Goal: Task Accomplishment & Management: Complete application form

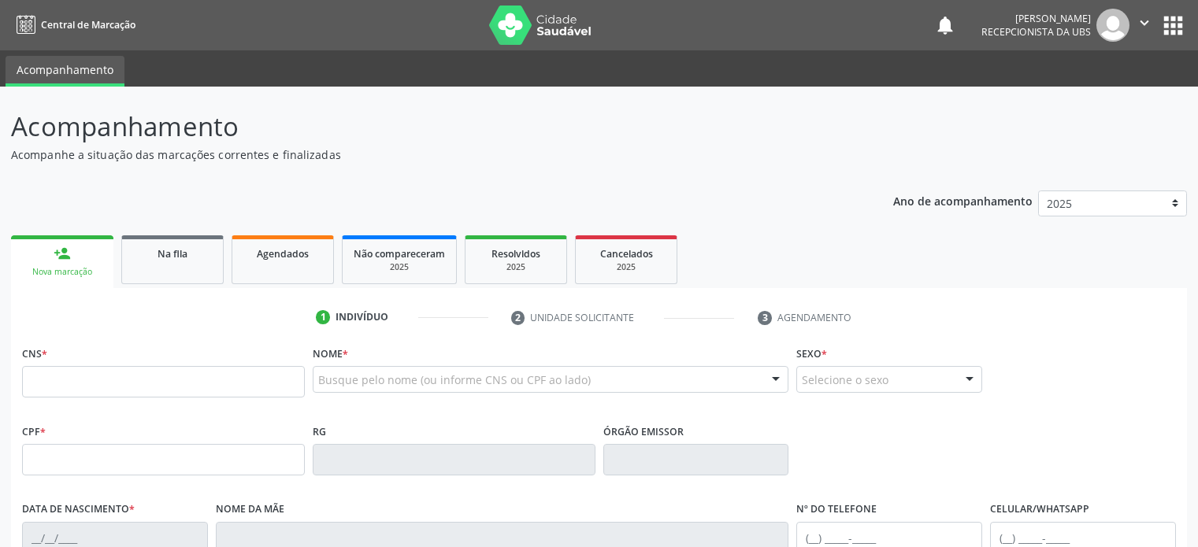
click at [177, 366] on input "text" at bounding box center [163, 382] width 283 height 32
type input "700 5015 4979 1451"
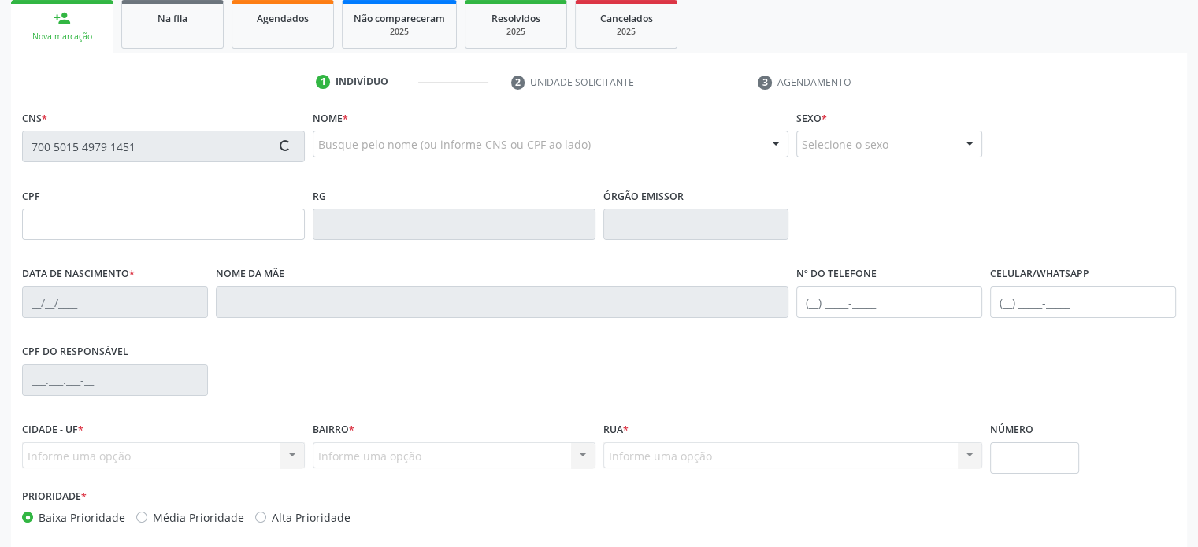
scroll to position [236, 0]
type input "105.054.505-26"
type input "2[DATE]"
type input "[PERSON_NAME] dos Anjos"
type input "[PHONE_NUMBER]"
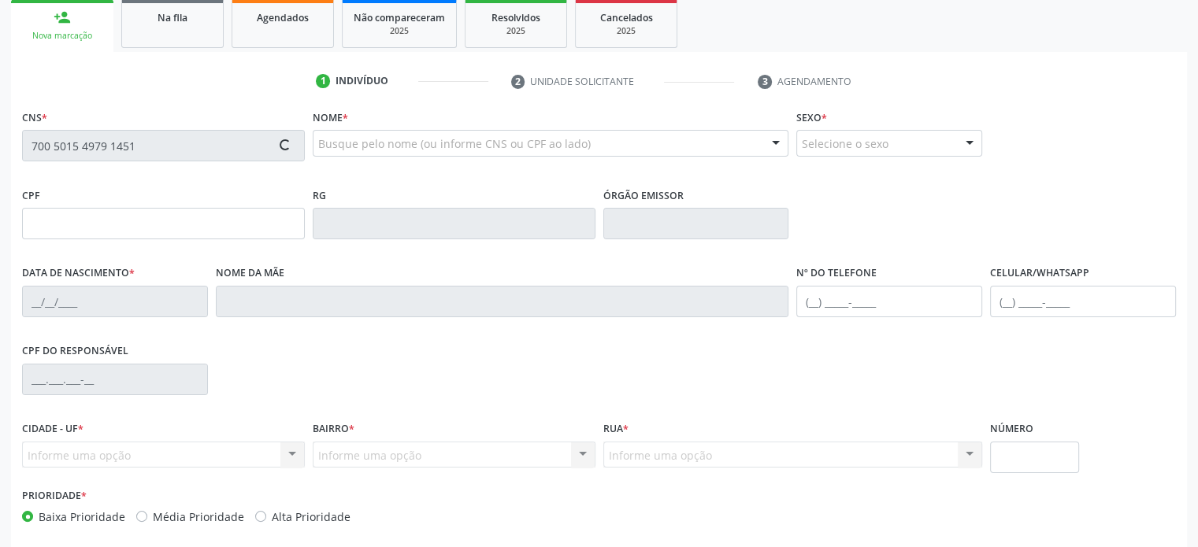
type input "[PHONE_NUMBER]"
type input "011.667.905-09"
type input "5"
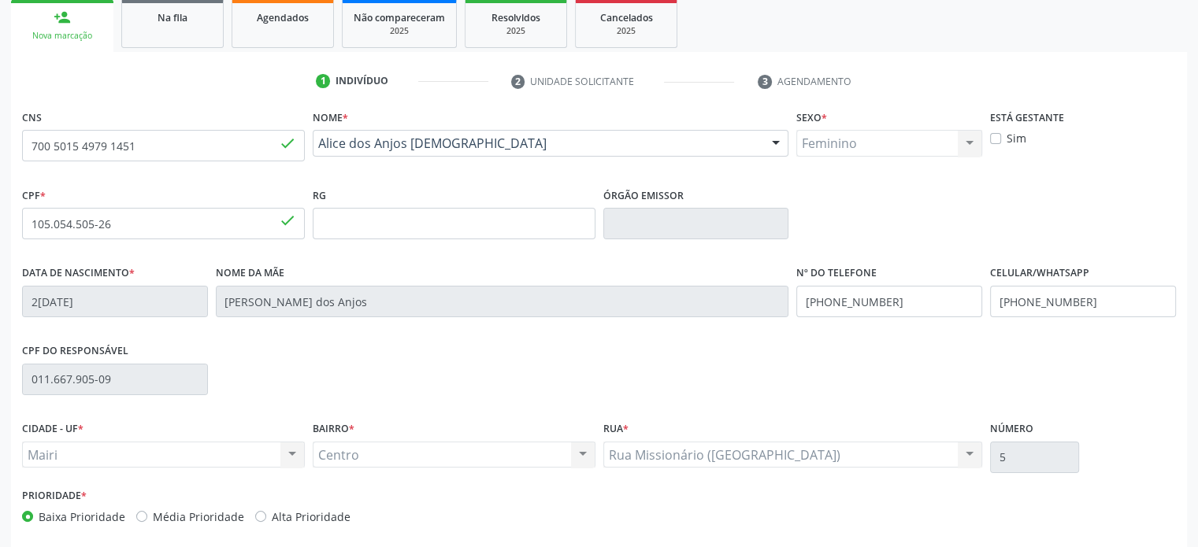
click at [272, 516] on label "Alta Prioridade" at bounding box center [311, 517] width 79 height 17
click at [266, 516] on input "Alta Prioridade" at bounding box center [260, 516] width 11 height 14
radio input "true"
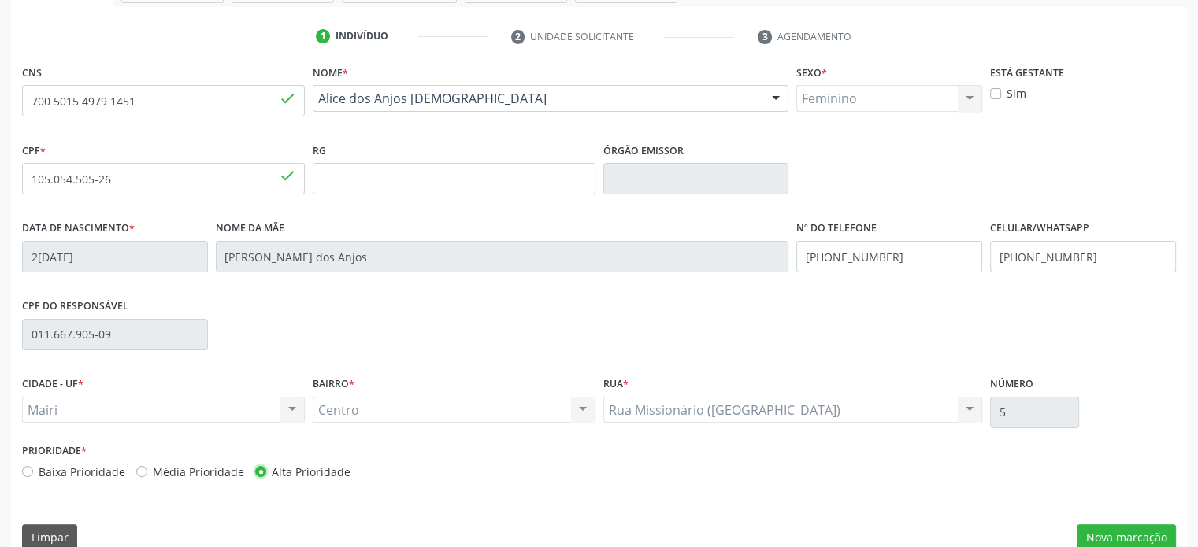
scroll to position [306, 0]
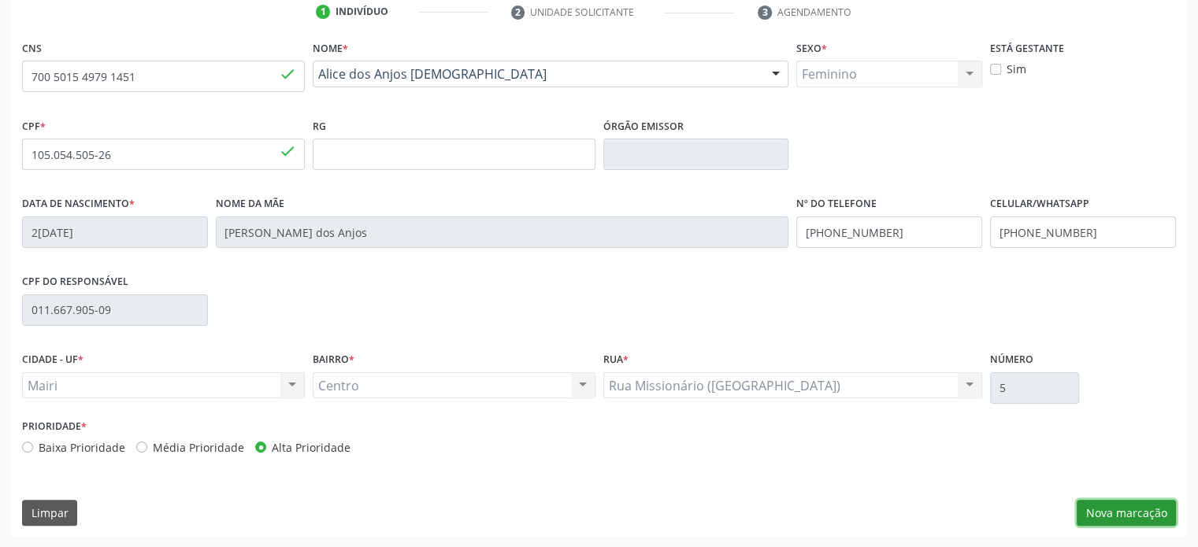
click at [1095, 508] on button "Nova marcação" at bounding box center [1126, 513] width 99 height 27
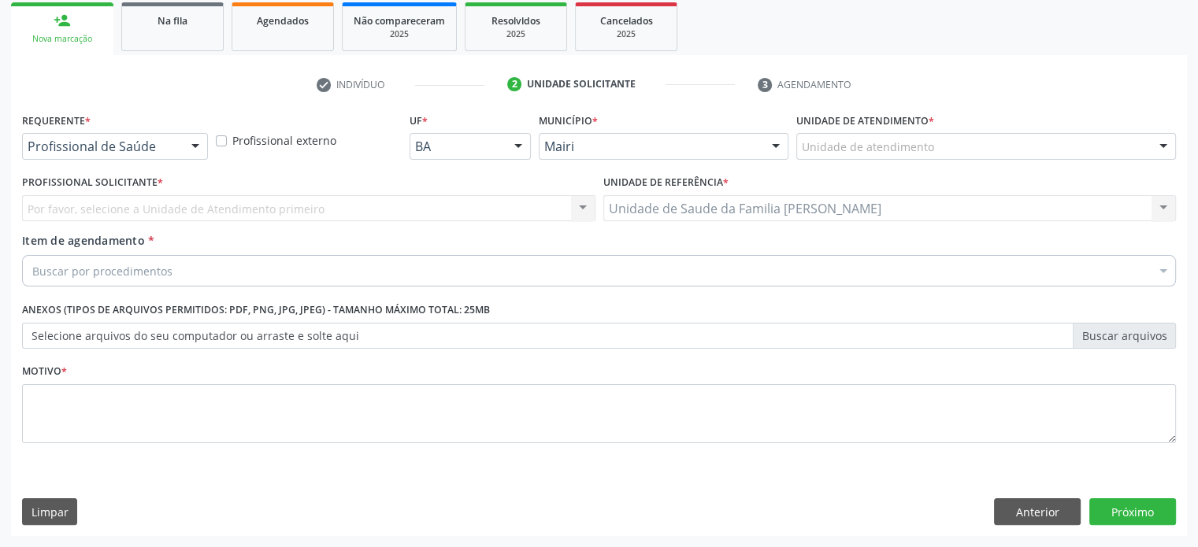
scroll to position [232, 0]
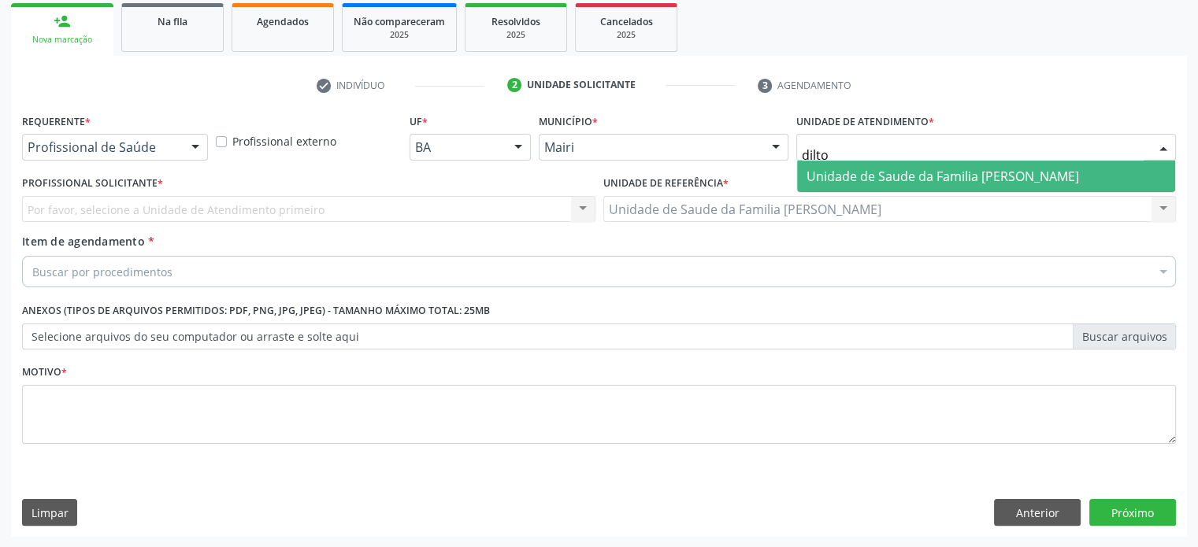
type input "dilton"
click at [864, 172] on span "Unidade de Saude da Familia [PERSON_NAME]" at bounding box center [942, 176] width 272 height 17
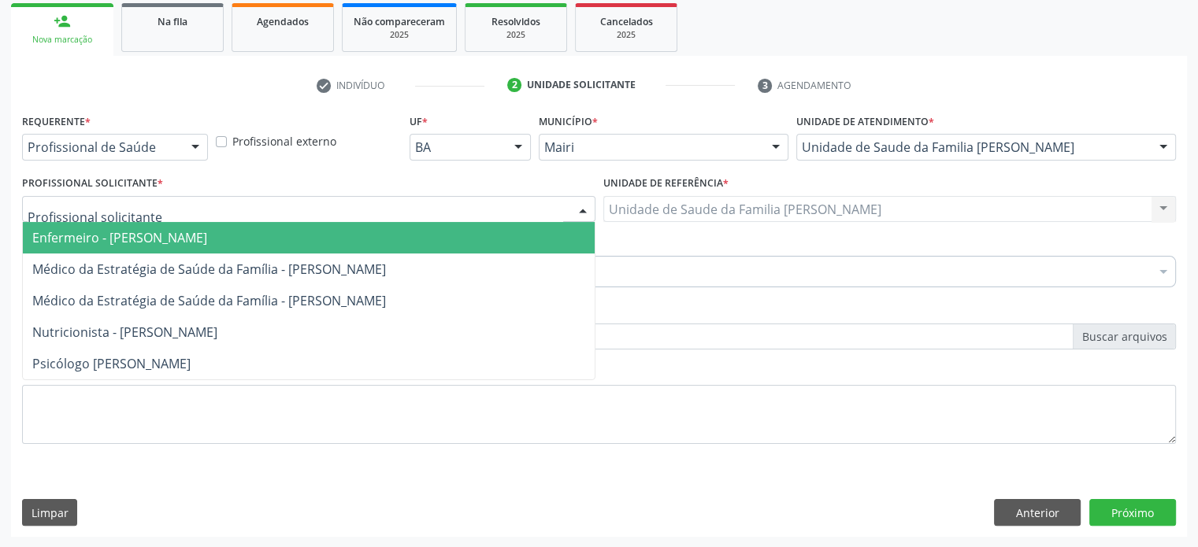
click at [242, 206] on div at bounding box center [308, 209] width 573 height 27
click at [207, 239] on span "Enfermeiro - [PERSON_NAME]" at bounding box center [119, 237] width 175 height 17
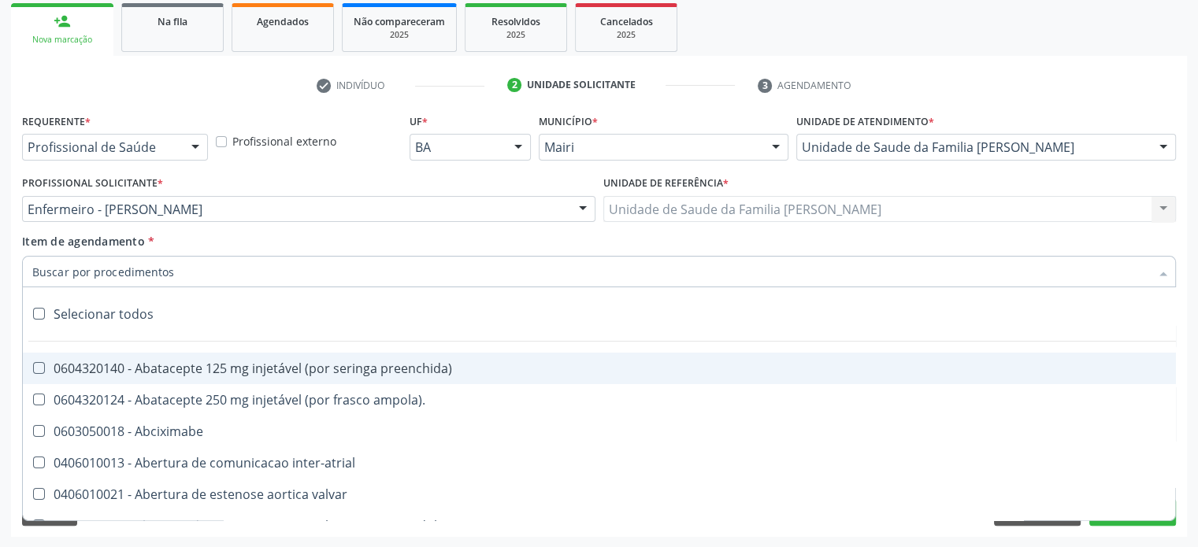
paste input "0205020186"
type input "0205020186"
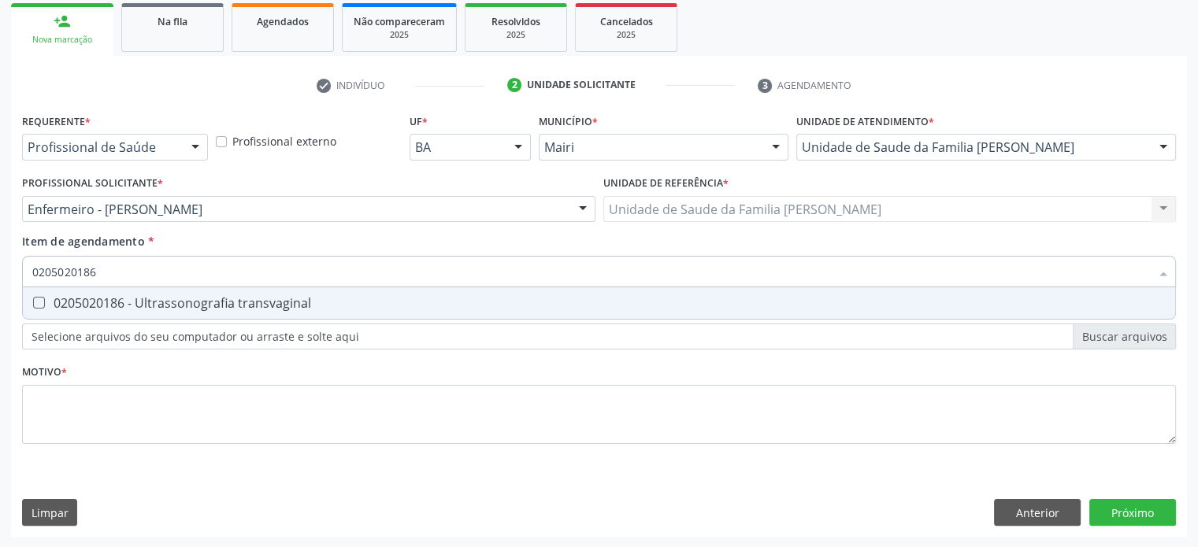
click at [160, 302] on div "0205020186 - Ultrassonografia transvaginal" at bounding box center [598, 303] width 1133 height 13
checkbox transvaginal "true"
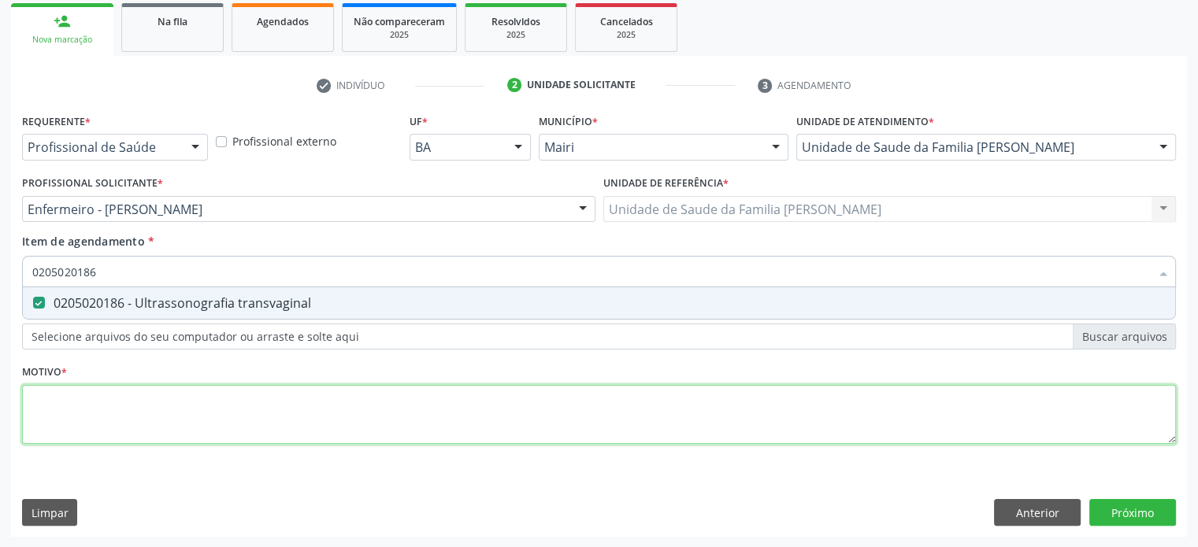
click at [71, 409] on div "Requerente * Profissional de Saúde Profissional de Saúde Paciente Nenhum result…" at bounding box center [599, 287] width 1154 height 357
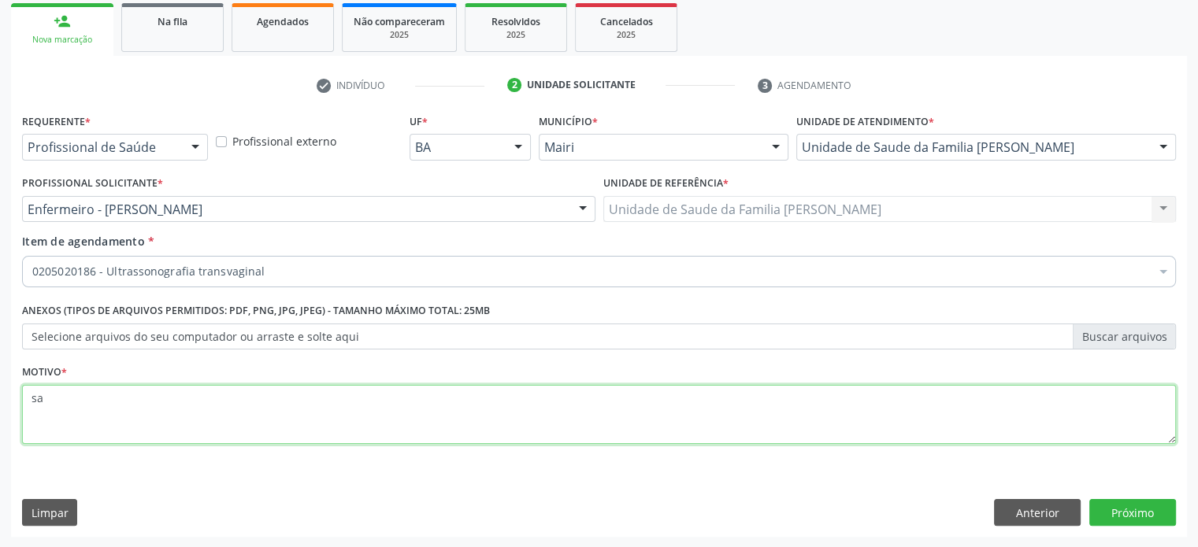
type textarea "s"
click at [151, 395] on textarea "sangramento ha+ de de um mês" at bounding box center [599, 415] width 1154 height 60
type textarea "sangramento ha+ de um mês"
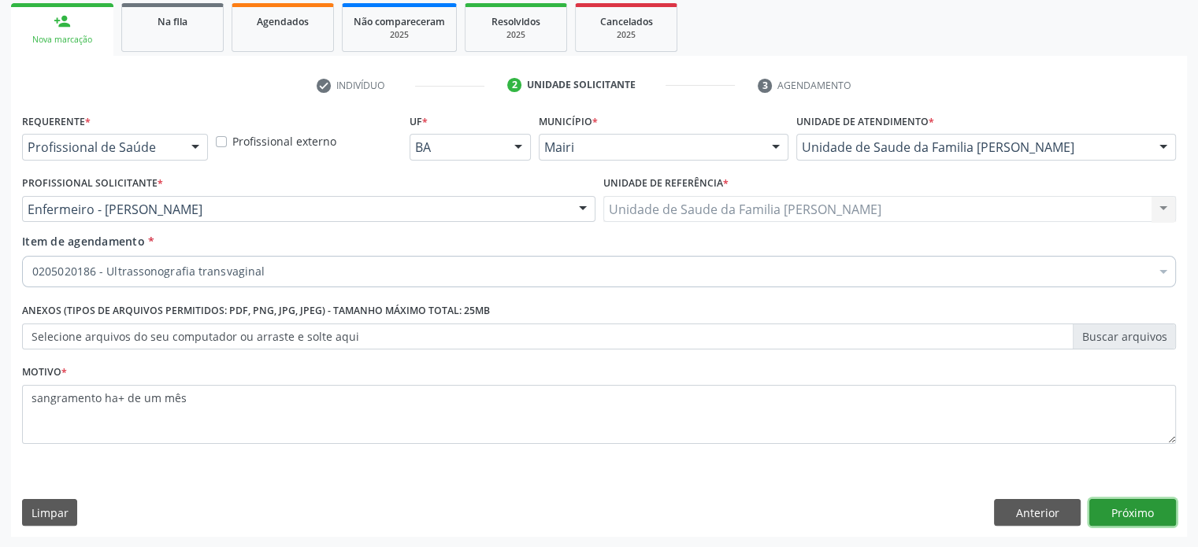
click at [1131, 511] on button "Próximo" at bounding box center [1132, 512] width 87 height 27
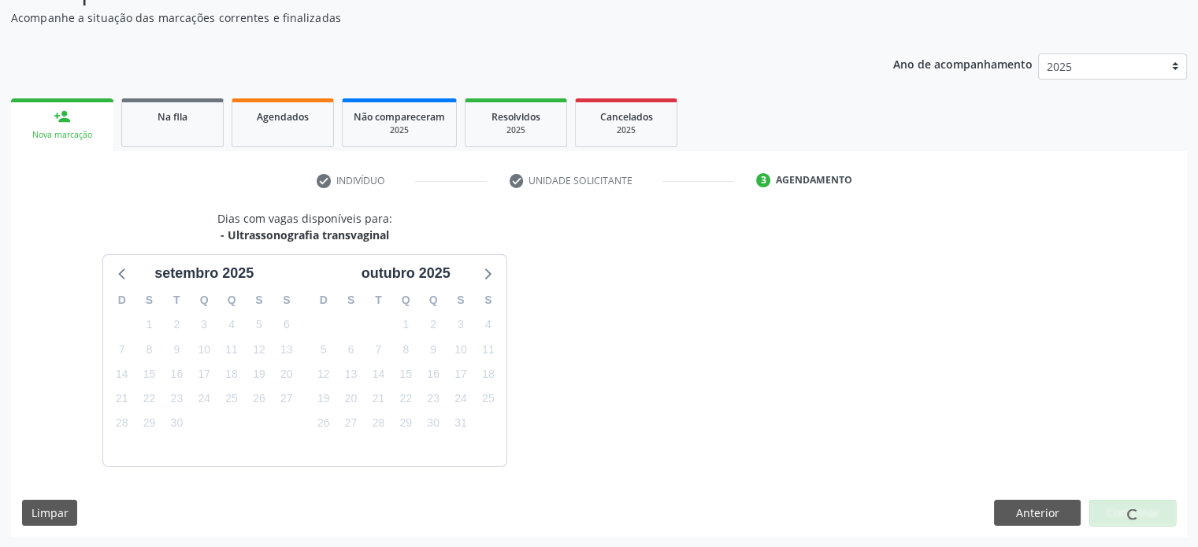
scroll to position [183, 0]
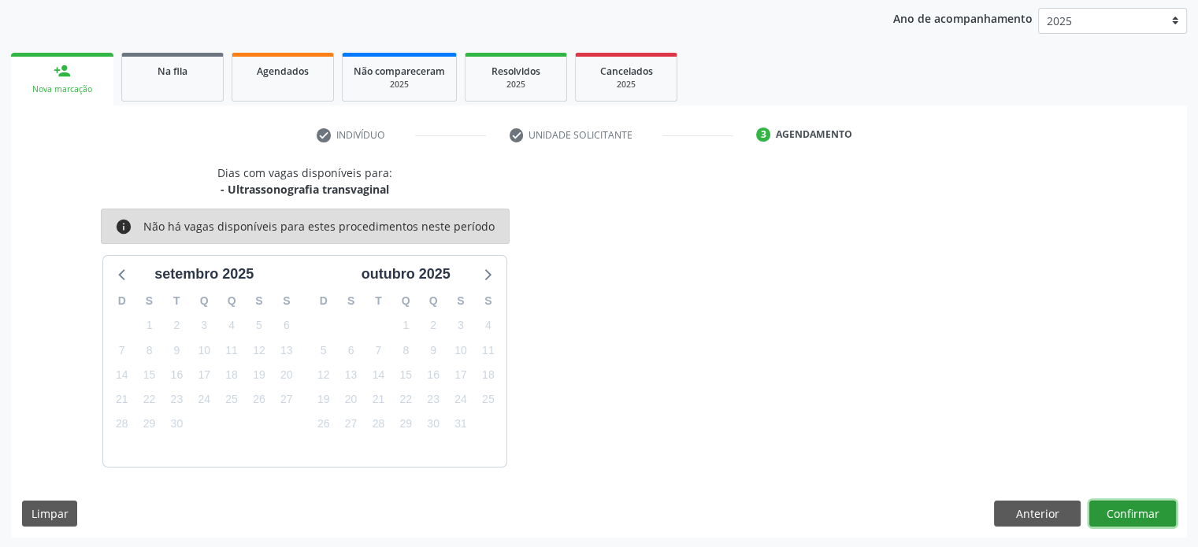
click at [1126, 513] on button "Confirmar" at bounding box center [1132, 514] width 87 height 27
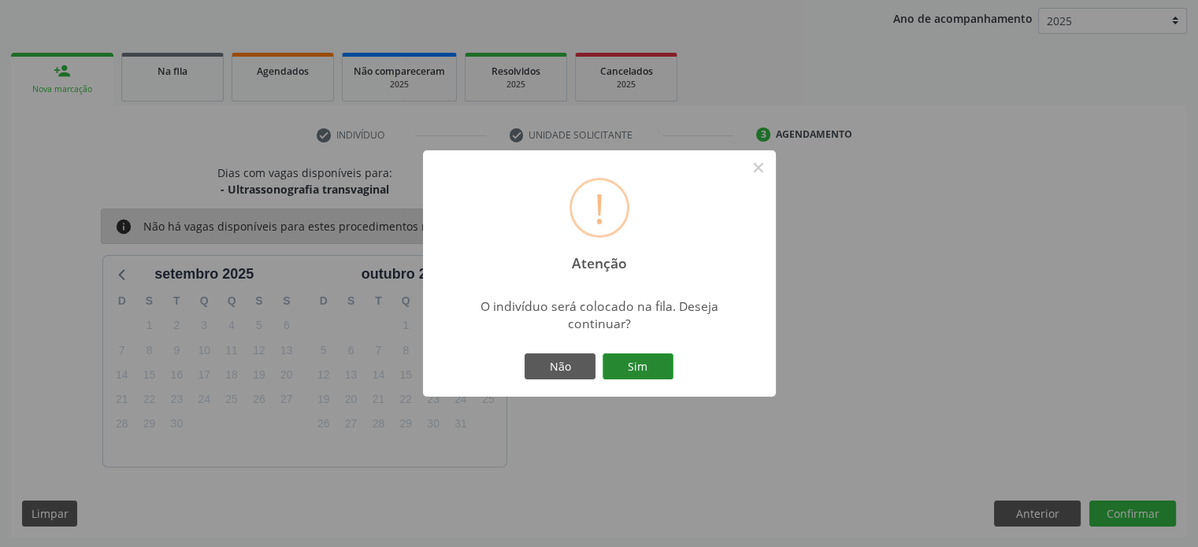
click at [654, 373] on button "Sim" at bounding box center [637, 367] width 71 height 27
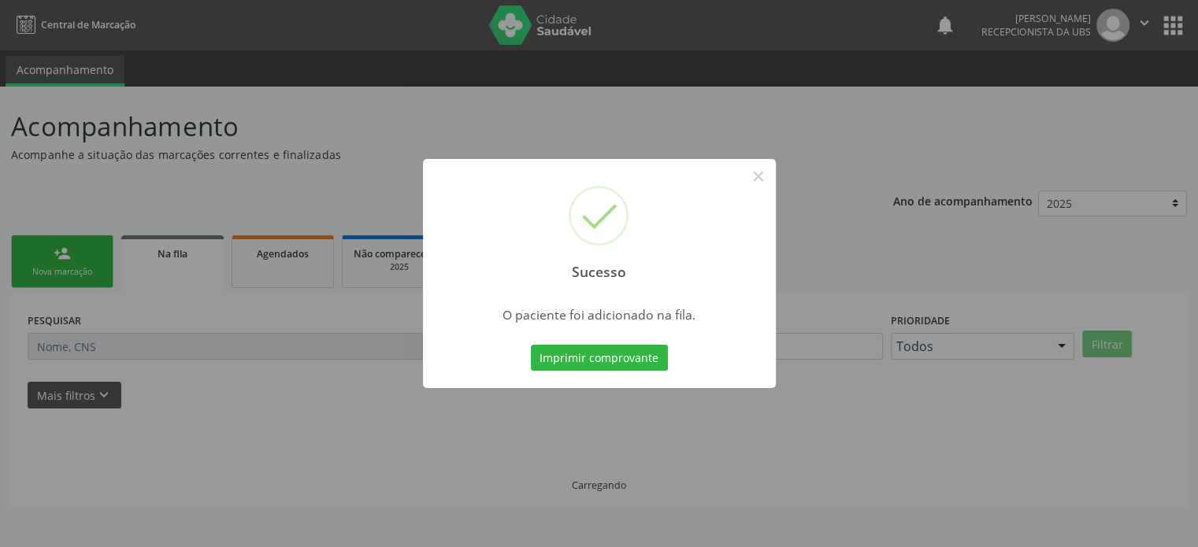
scroll to position [0, 0]
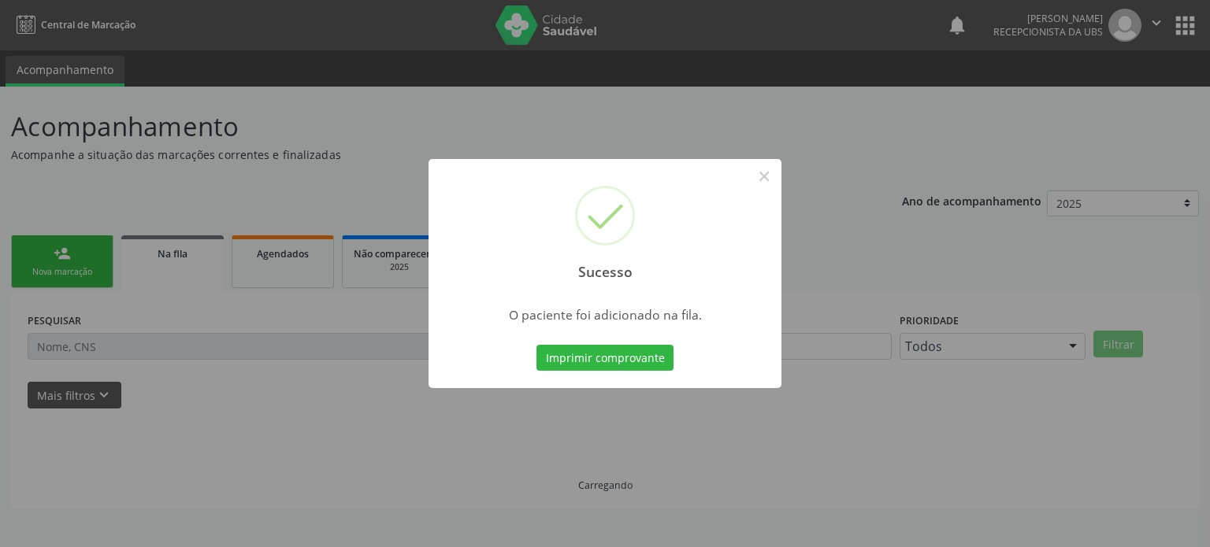
drag, startPoint x: 101, startPoint y: 87, endPoint x: 83, endPoint y: 81, distance: 19.2
click at [83, 81] on div "Sucesso × O paciente foi adicionado na fila. Imprimir comprovante Cancel" at bounding box center [605, 273] width 1210 height 547
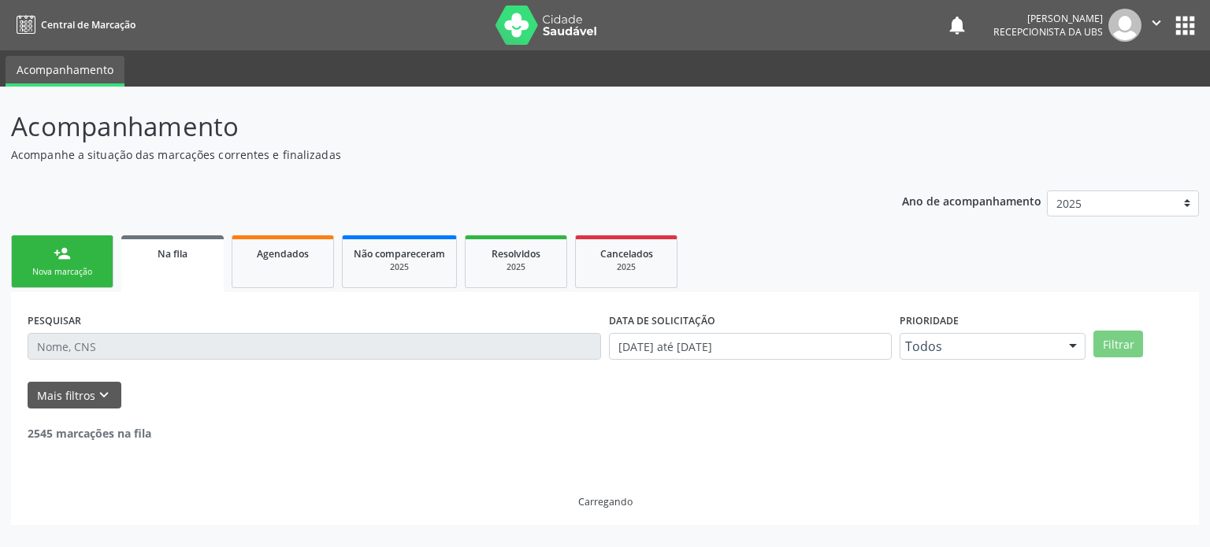
click at [55, 261] on div "person_add" at bounding box center [62, 253] width 17 height 17
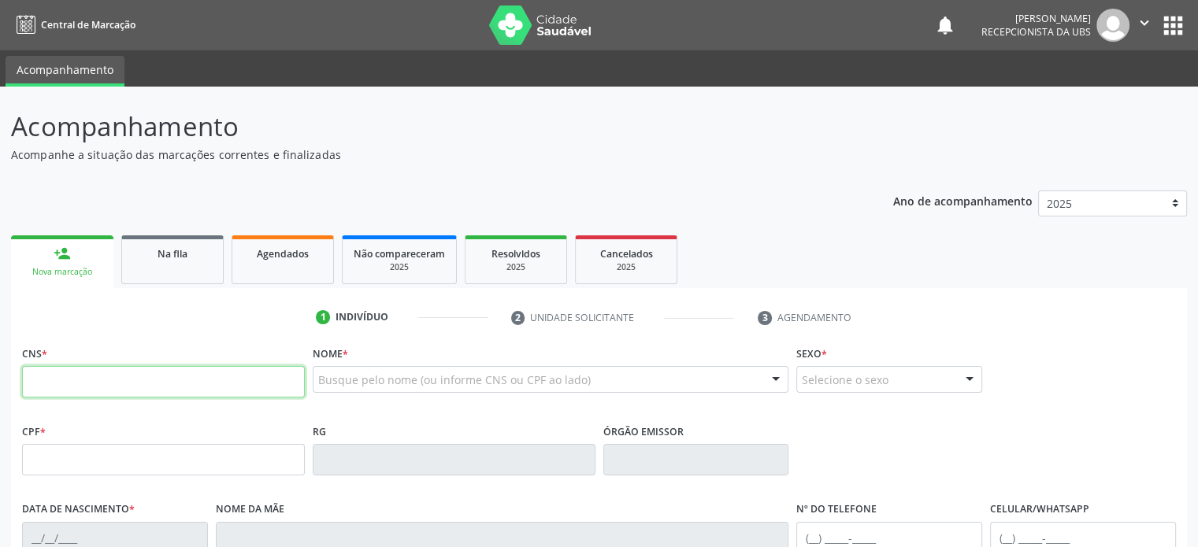
click at [65, 383] on input "text" at bounding box center [163, 382] width 283 height 32
type input "700 5015 4979 1451"
type input "105.054.505-26"
type input "2[DATE]"
type input "[PERSON_NAME] dos Anjos"
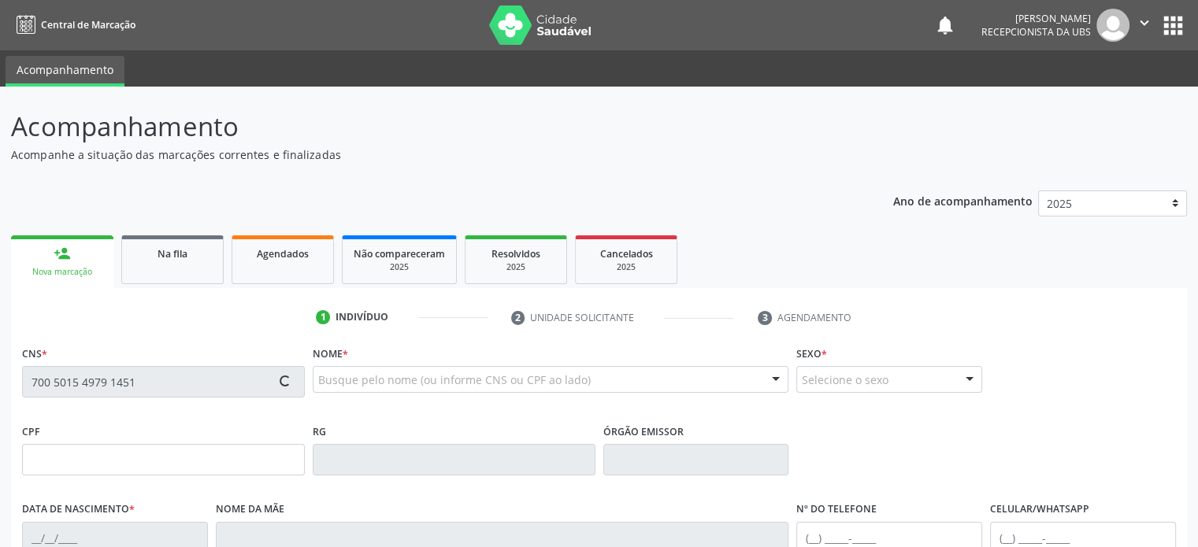
type input "[PHONE_NUMBER]"
type input "011.667.905-09"
type input "5"
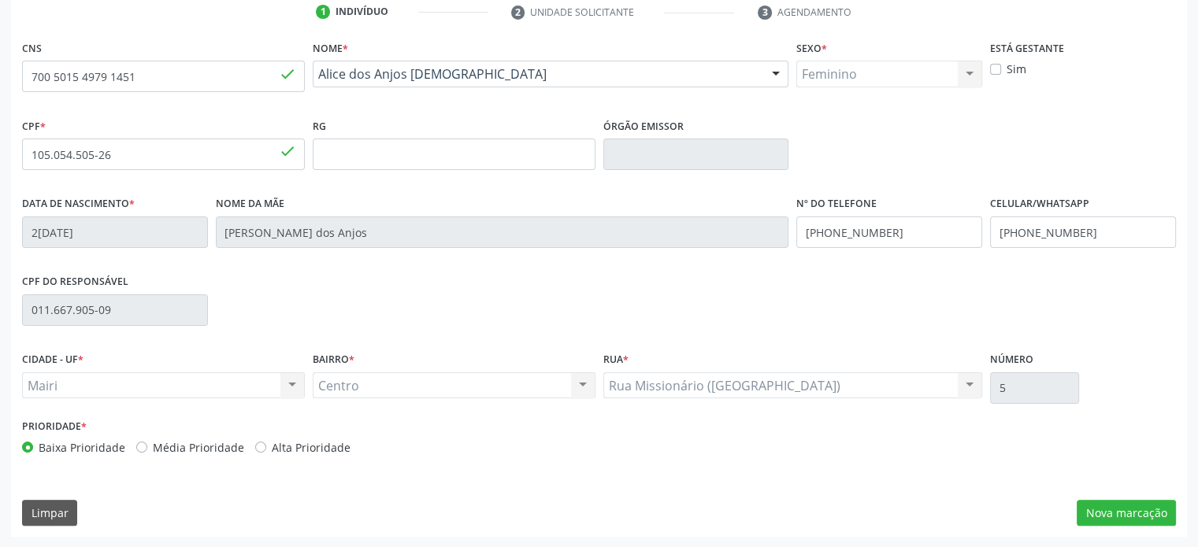
scroll to position [306, 0]
click at [1134, 512] on button "Nova marcação" at bounding box center [1126, 513] width 99 height 27
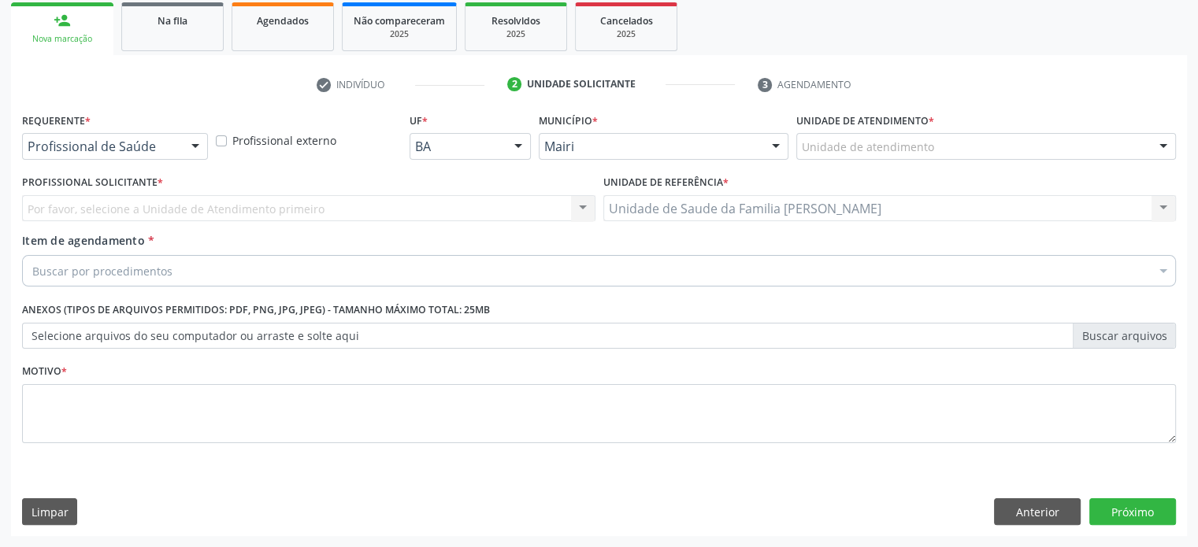
scroll to position [232, 0]
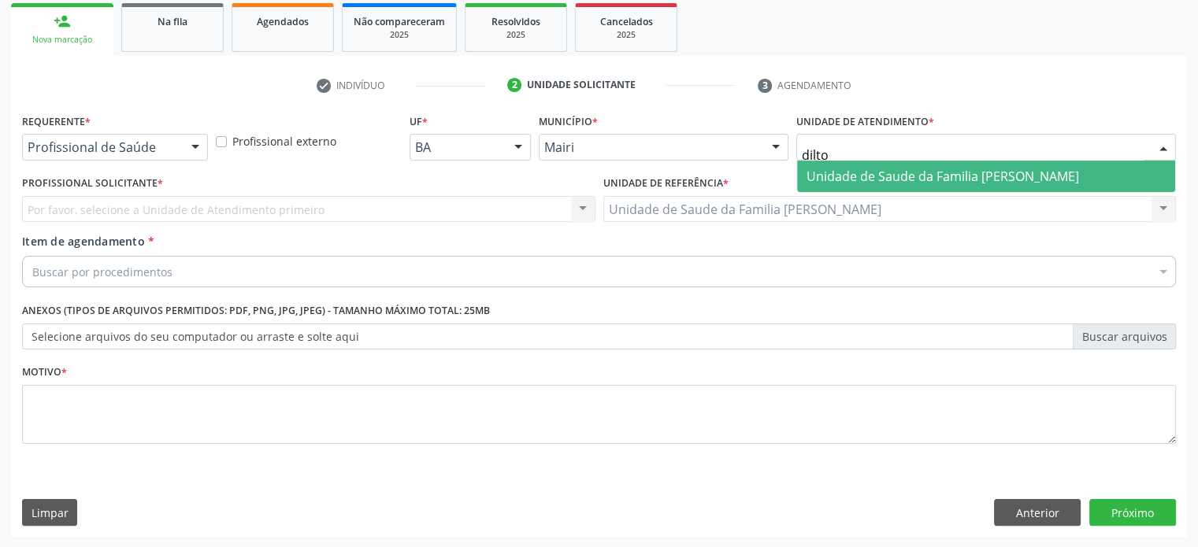
type input "dilton"
click at [885, 169] on span "Unidade de Saude da Familia [PERSON_NAME]" at bounding box center [942, 176] width 272 height 17
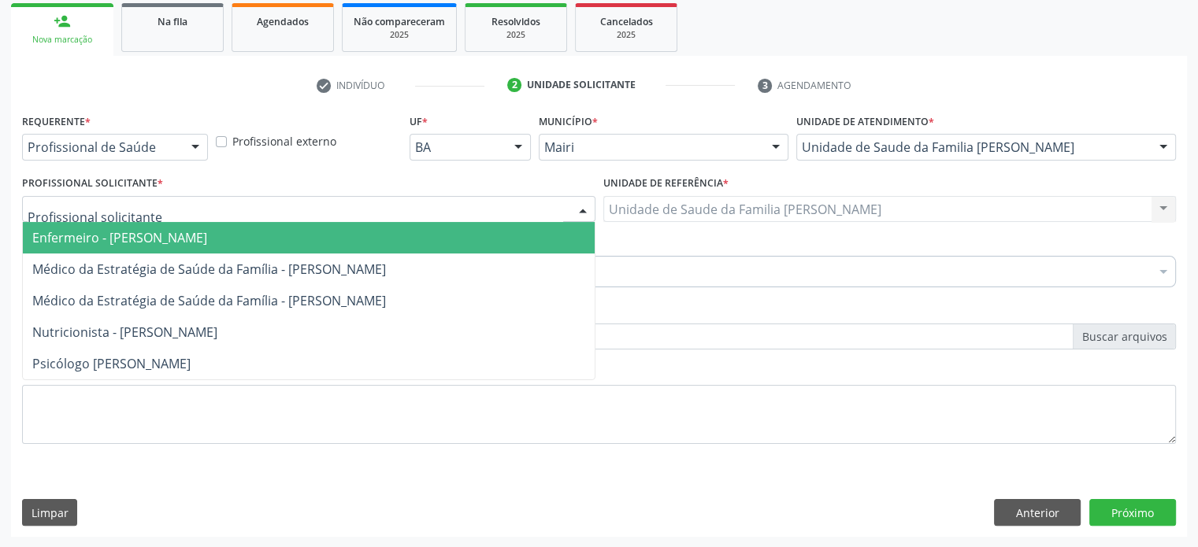
click at [151, 206] on div at bounding box center [308, 209] width 573 height 27
click at [153, 239] on span "Enfermeiro - [PERSON_NAME]" at bounding box center [119, 237] width 175 height 17
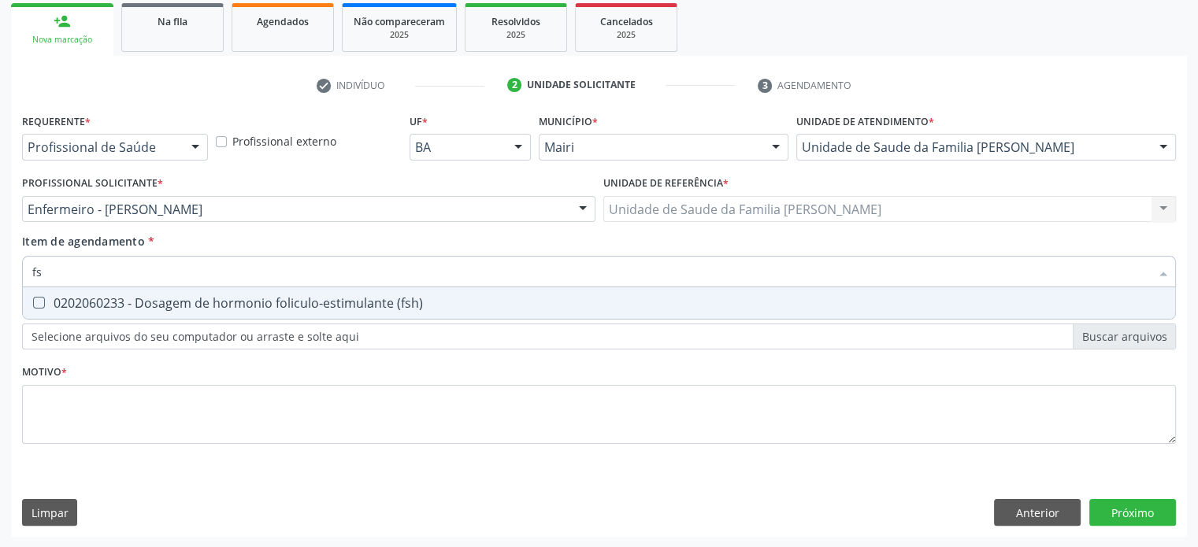
type input "fsh"
click at [126, 303] on div "0202060233 - Dosagem de hormonio foliculo-estimulante (fsh)" at bounding box center [598, 303] width 1133 height 13
checkbox \(fsh\) "true"
drag, startPoint x: 99, startPoint y: 273, endPoint x: 7, endPoint y: 267, distance: 92.4
click at [7, 267] on div "Acompanhamento Acompanhe a situação das marcações correntes e finalizadas Relat…" at bounding box center [599, 201] width 1198 height 694
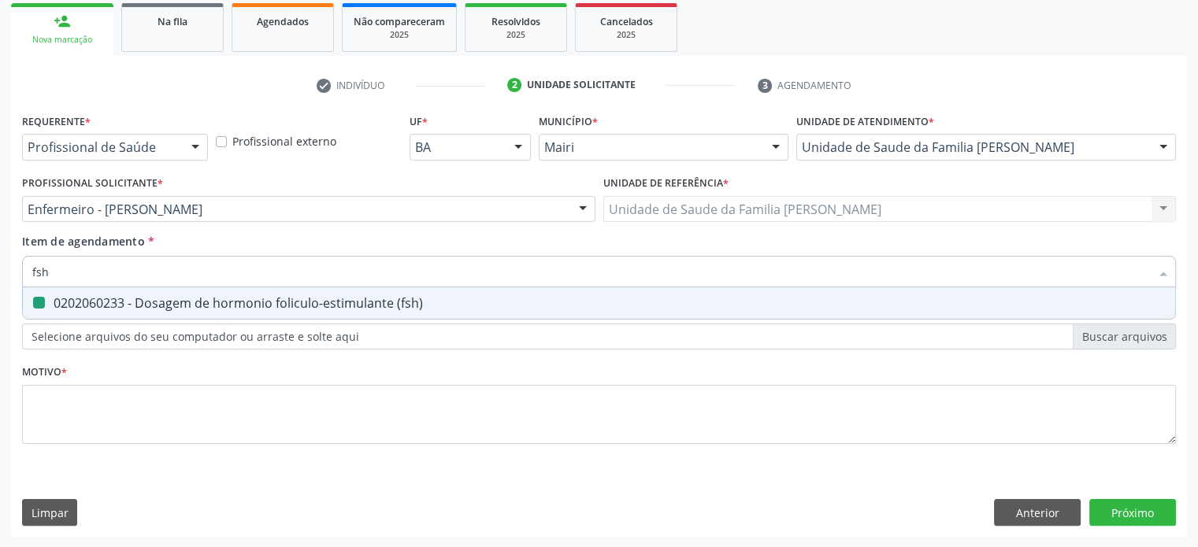
type input "l"
checkbox \(fsh\) "false"
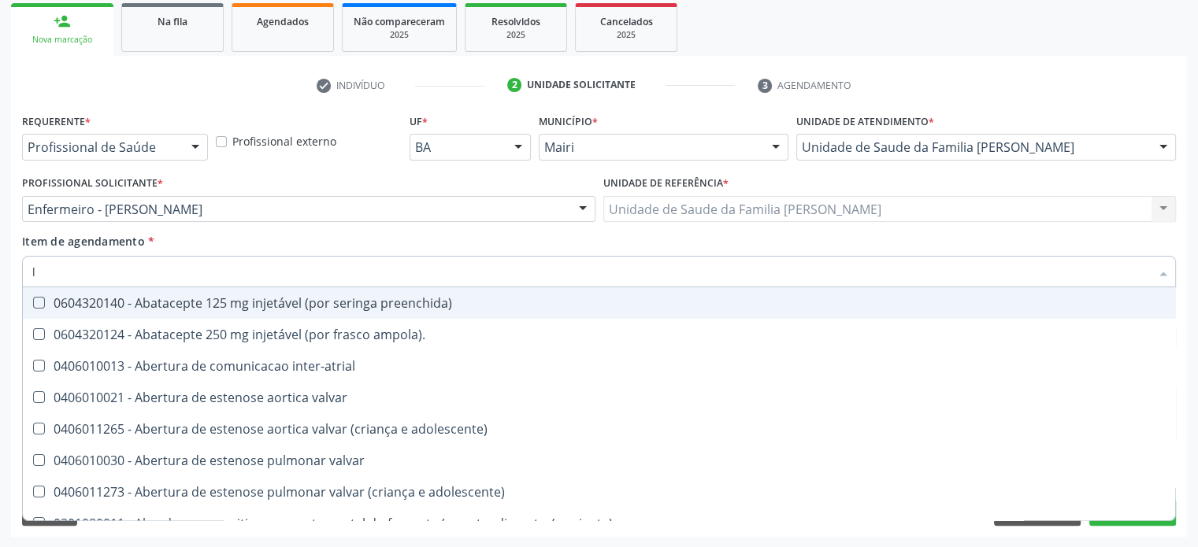
type input "lh"
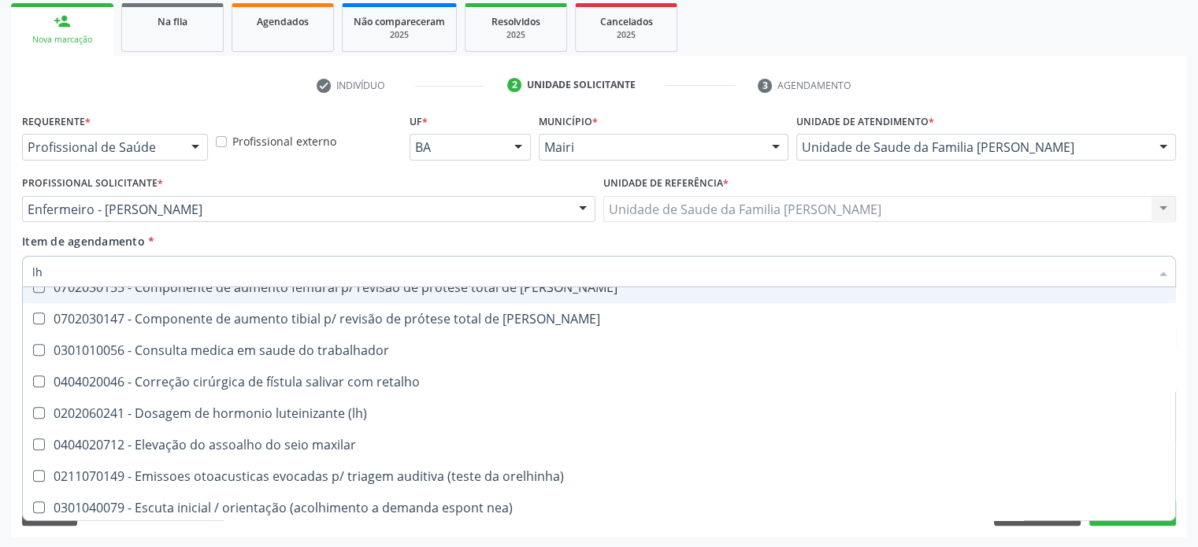
scroll to position [1575, 0]
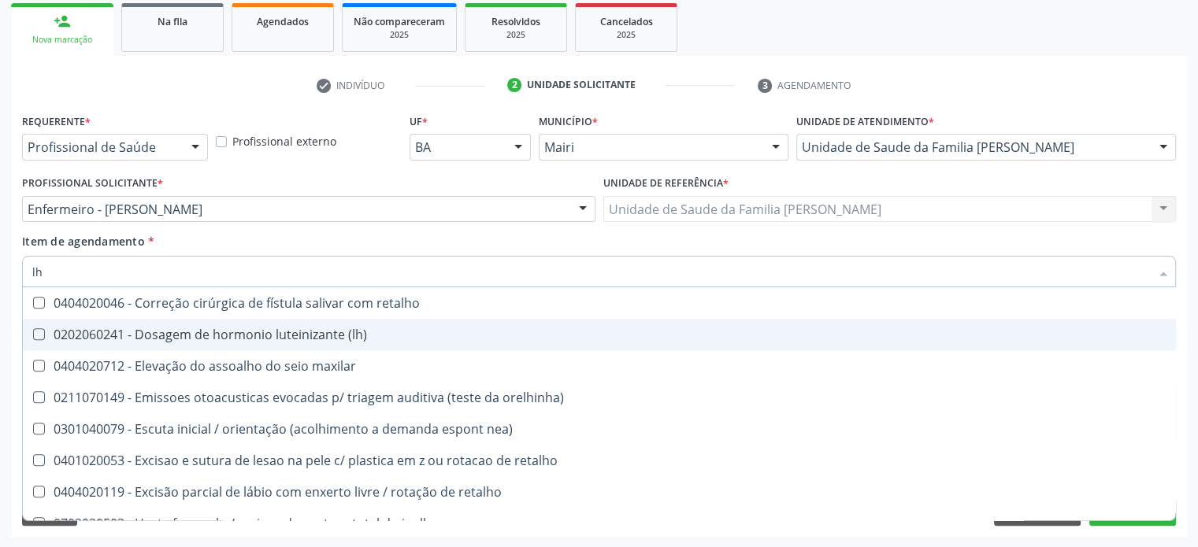
click at [307, 337] on div "0202060241 - Dosagem de hormonio luteinizante (lh)" at bounding box center [638, 334] width 1212 height 13
checkbox \(lh\) "true"
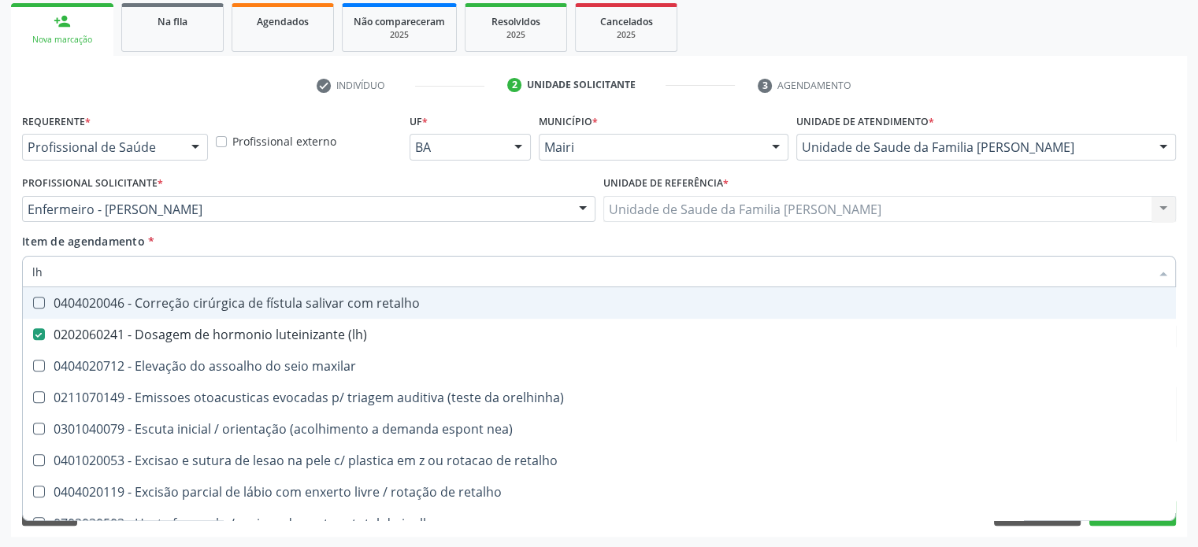
drag, startPoint x: 61, startPoint y: 266, endPoint x: 22, endPoint y: 258, distance: 39.6
click at [22, 258] on div "lh Desfazer seleção 0301060118 - Acolhimento com classificação de risco 0301080…" at bounding box center [599, 269] width 1154 height 27
type input "p"
checkbox \(lh\) "false"
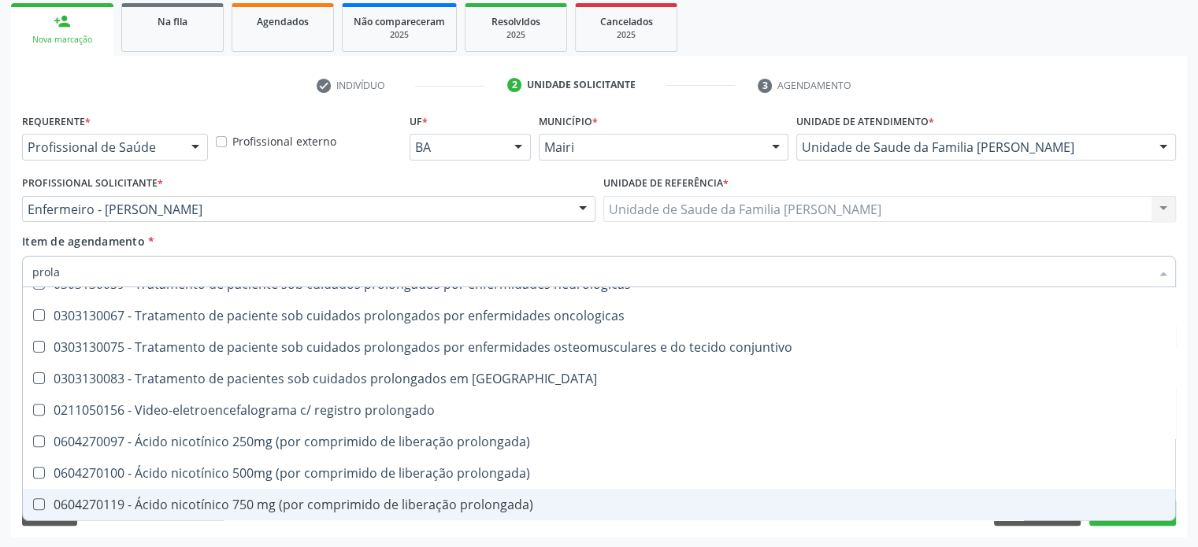
scroll to position [0, 0]
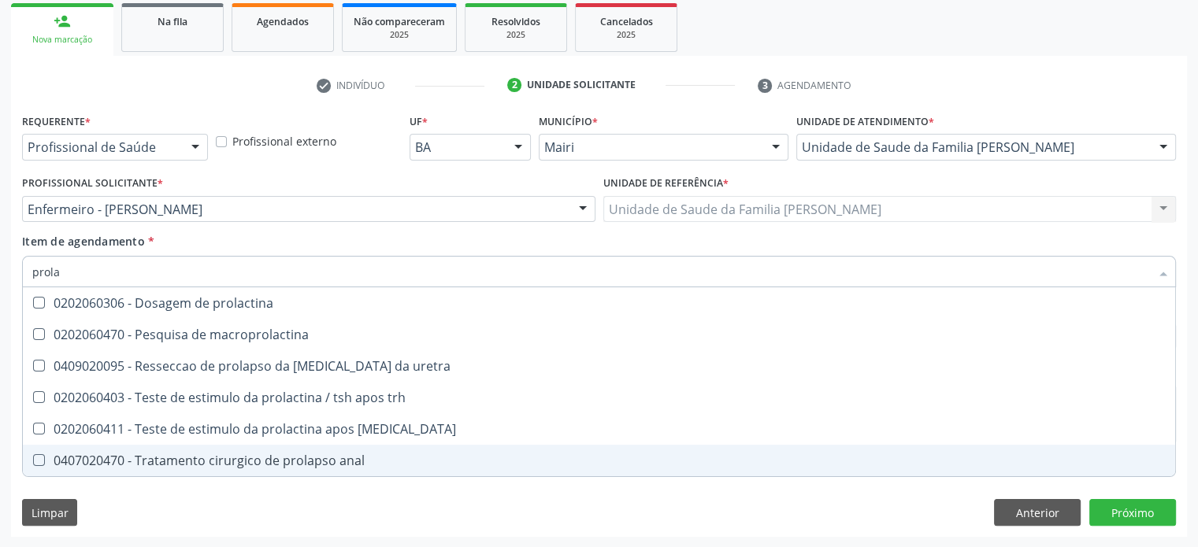
type input "prolac"
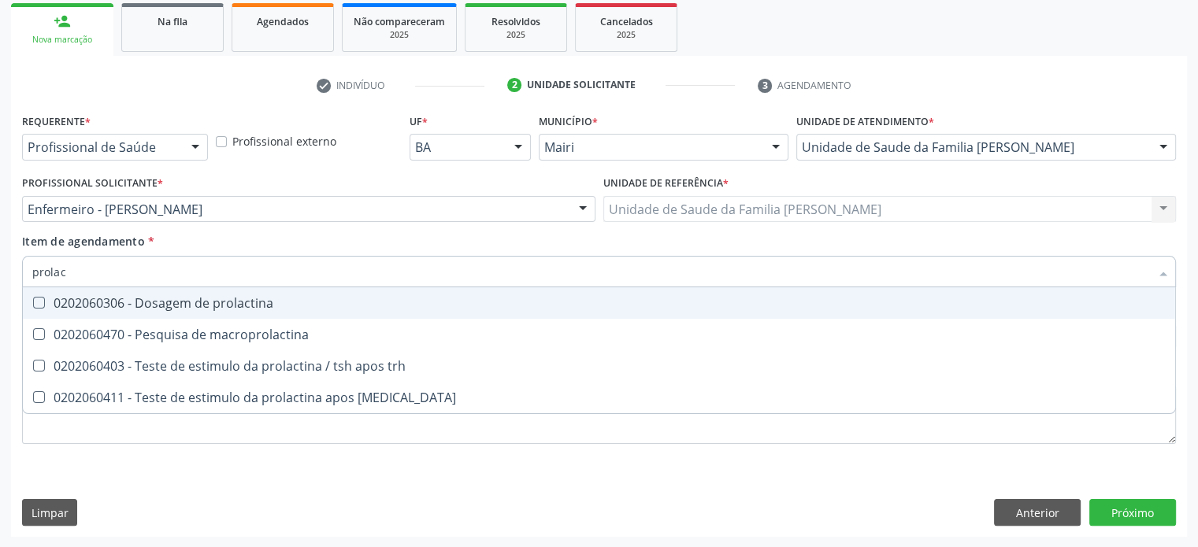
click at [205, 305] on div "0202060306 - Dosagem de prolactina" at bounding box center [598, 303] width 1133 height 13
checkbox prolactina "true"
drag, startPoint x: 106, startPoint y: 270, endPoint x: 13, endPoint y: 261, distance: 93.4
click at [13, 261] on div "Requerente * Profissional de Saúde Profissional de Saúde Paciente Nenhum result…" at bounding box center [599, 323] width 1176 height 428
type input "pr"
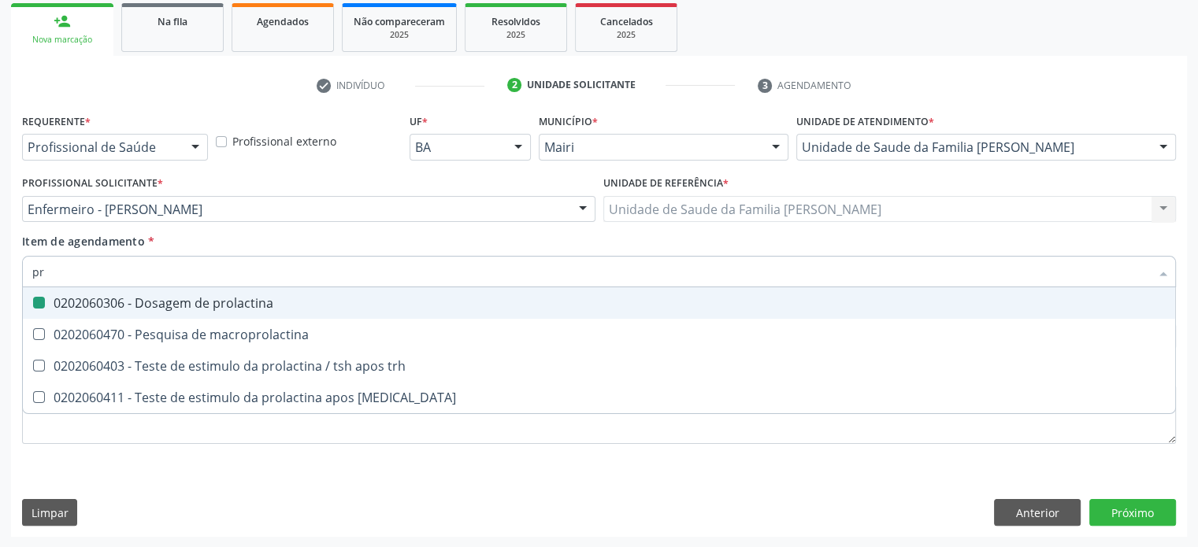
checkbox prolactina "false"
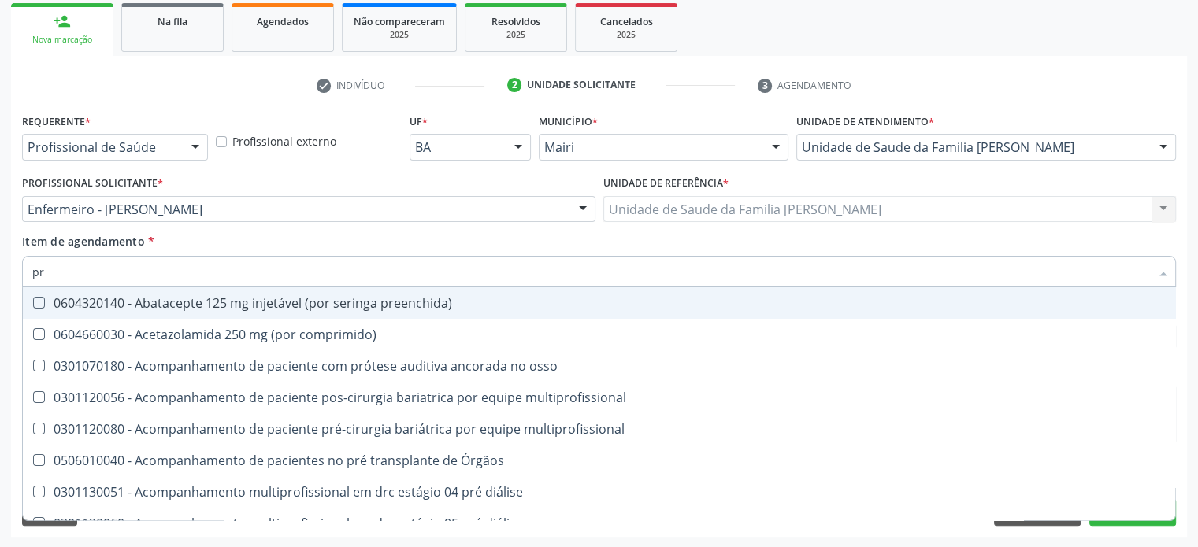
type input "pro"
checkbox lenta\) "true"
checkbox prolactina "false"
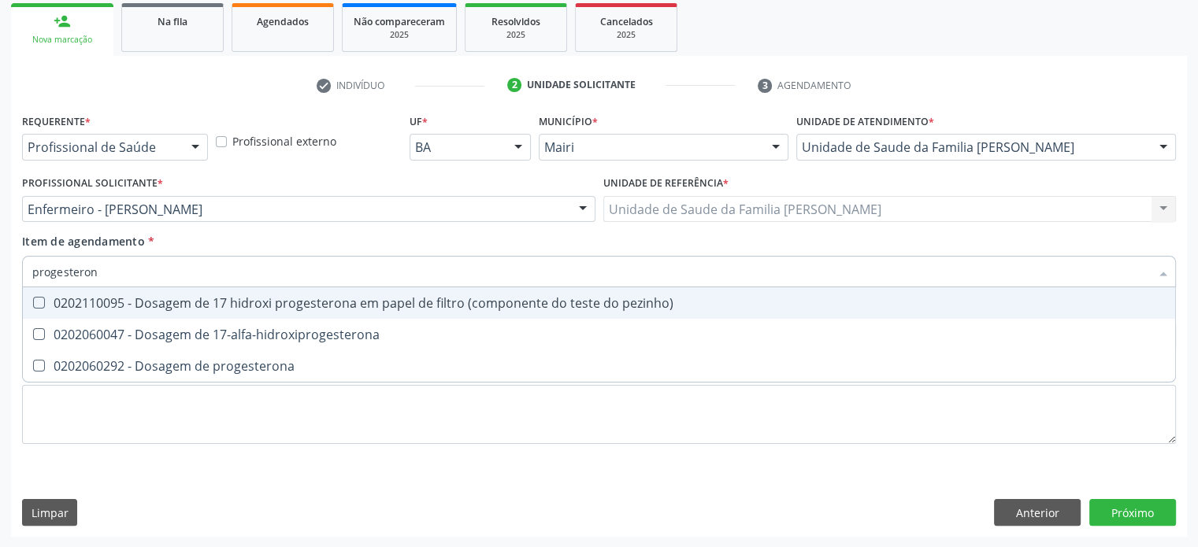
type input "progesterona"
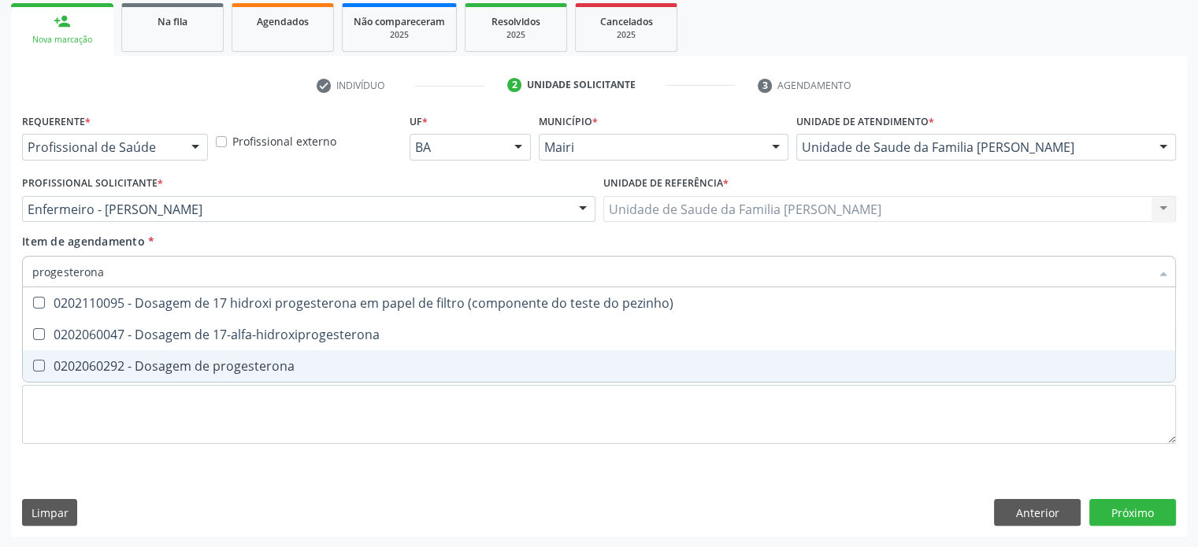
click at [205, 371] on div "0202060292 - Dosagem de progesterona" at bounding box center [598, 366] width 1133 height 13
checkbox progesterona "true"
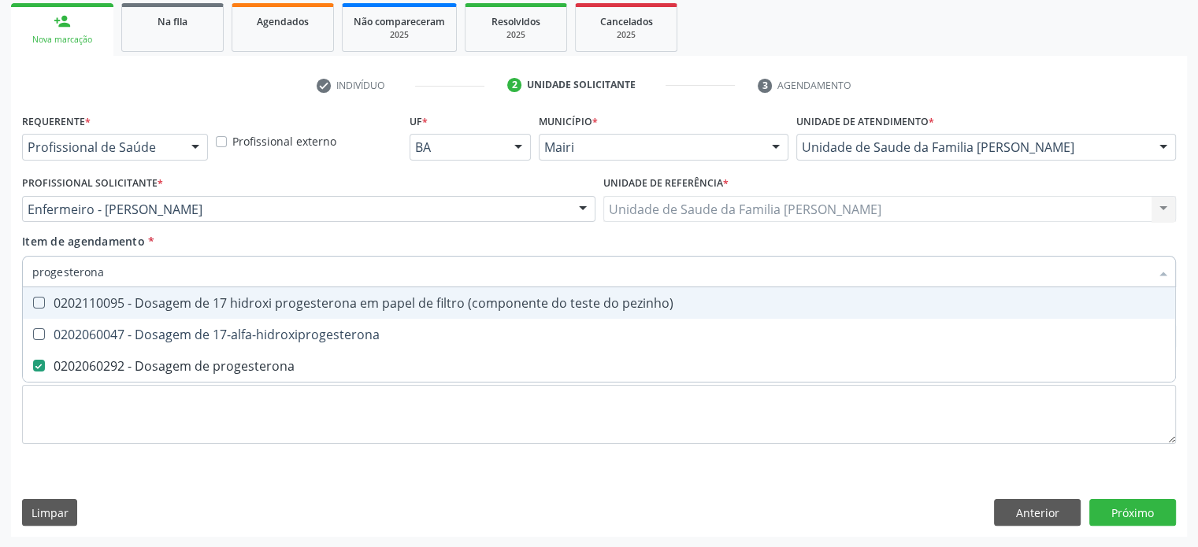
drag, startPoint x: 129, startPoint y: 267, endPoint x: 17, endPoint y: 261, distance: 112.8
click at [17, 261] on div "Requerente * Profissional de Saúde Profissional de Saúde Paciente Nenhum result…" at bounding box center [599, 323] width 1176 height 428
type input "t"
checkbox progesterona "false"
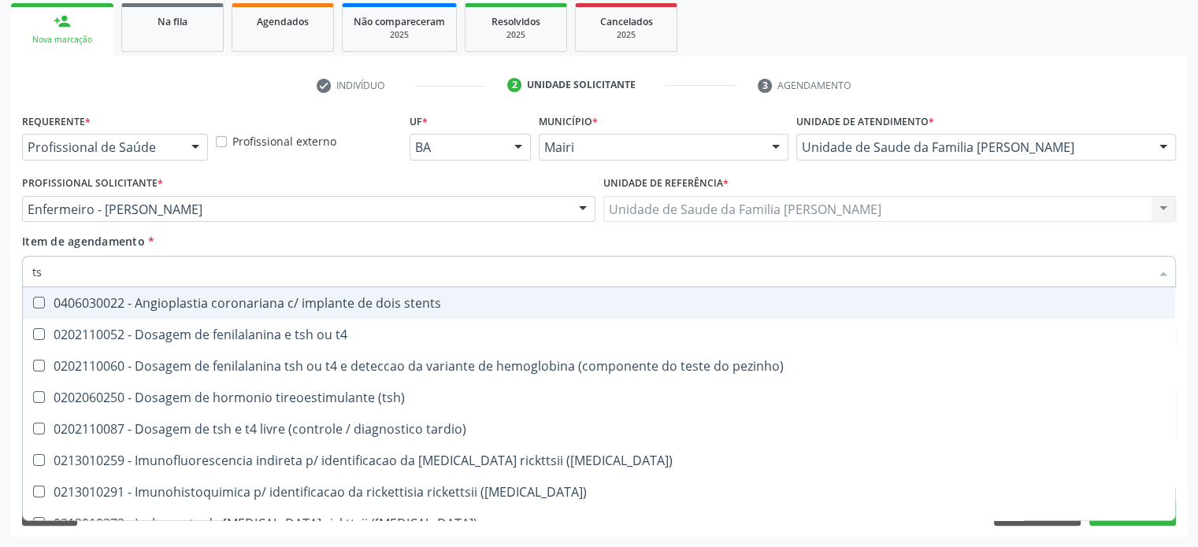
type input "tsh"
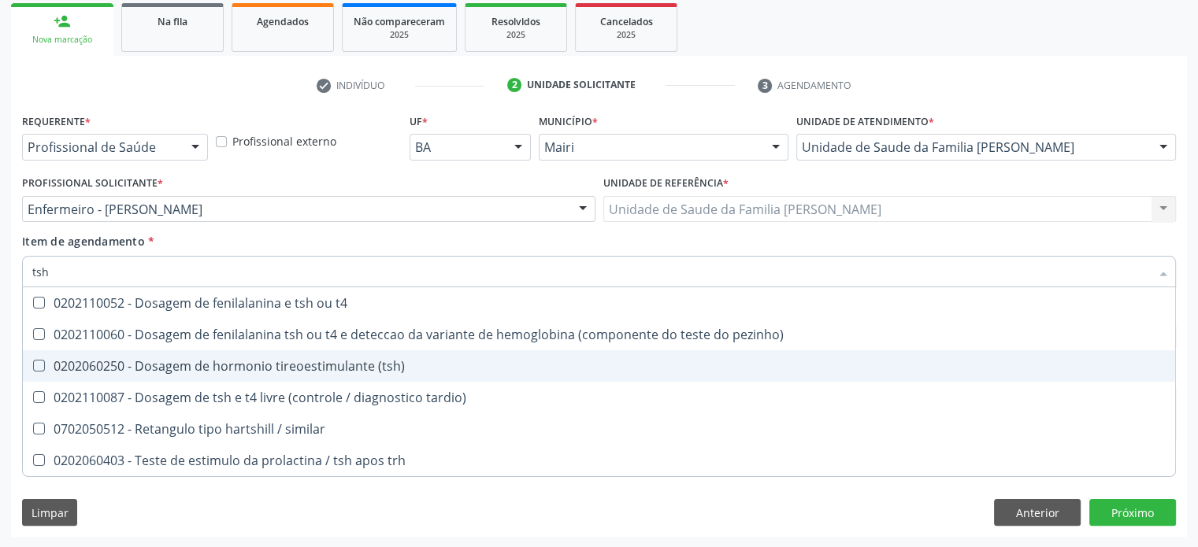
click at [217, 368] on div "0202060250 - Dosagem de hormonio tireoestimulante (tsh)" at bounding box center [598, 366] width 1133 height 13
checkbox \(tsh\) "true"
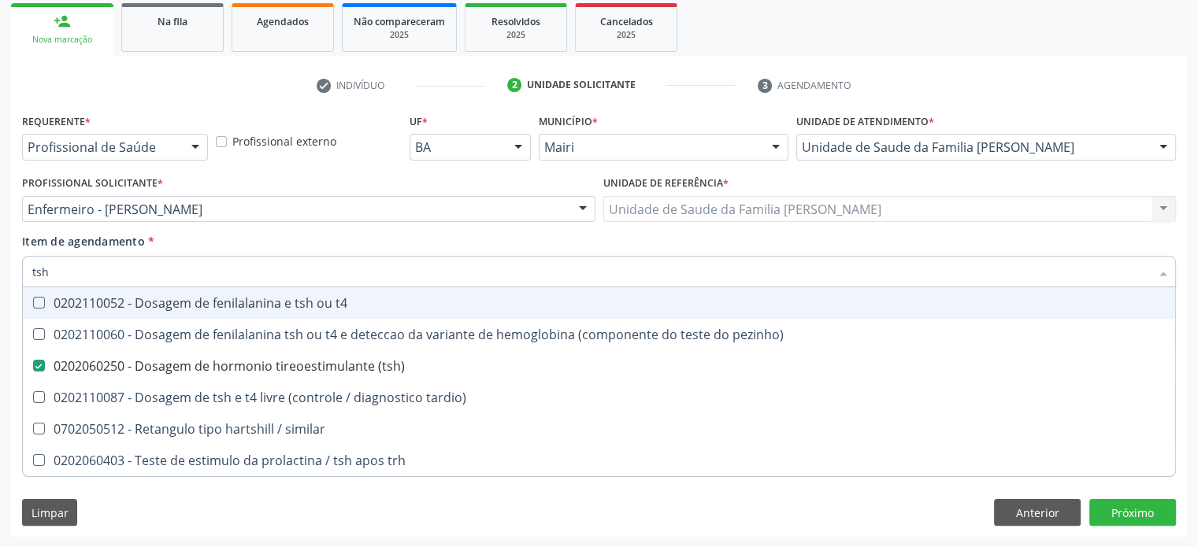
drag, startPoint x: 60, startPoint y: 269, endPoint x: 35, endPoint y: 269, distance: 25.2
click at [35, 269] on input "tsh" at bounding box center [591, 272] width 1118 height 32
type input "t4"
checkbox \(tsh\) "false"
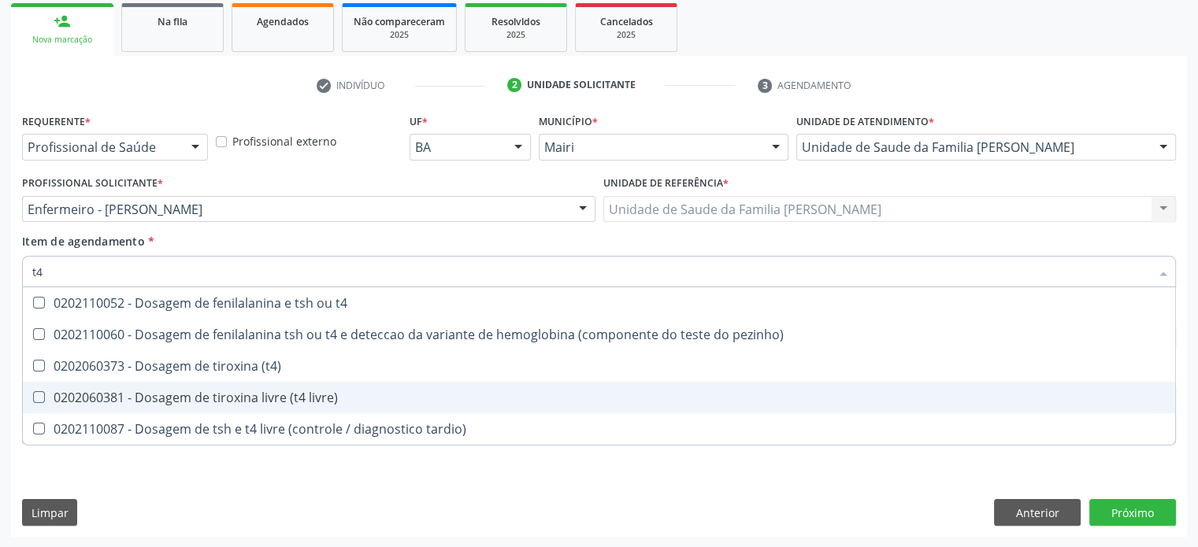
click at [287, 392] on div "0202060381 - Dosagem de tiroxina livre (t4 livre)" at bounding box center [598, 397] width 1133 height 13
checkbox livre\) "true"
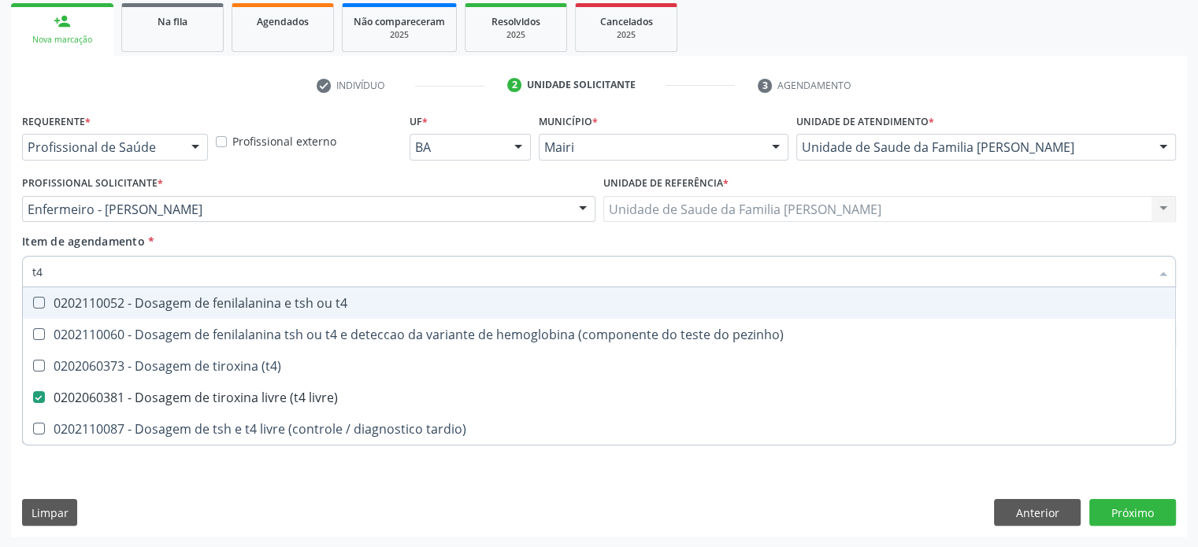
drag, startPoint x: 64, startPoint y: 269, endPoint x: 17, endPoint y: 266, distance: 47.3
click at [17, 266] on div "Requerente * Profissional de Saúde Profissional de Saúde Paciente Nenhum result…" at bounding box center [599, 323] width 1176 height 428
type input "te"
checkbox livre\) "false"
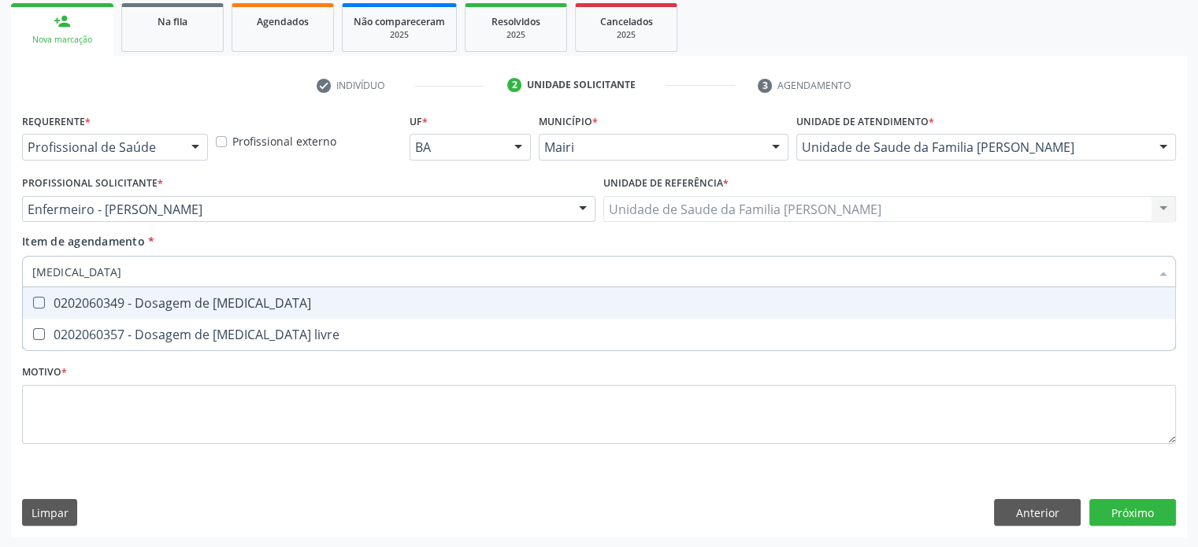
type input "[MEDICAL_DATA]"
click at [217, 305] on div "0202060349 - Dosagem de [MEDICAL_DATA]" at bounding box center [598, 303] width 1133 height 13
checkbox testosterona "true"
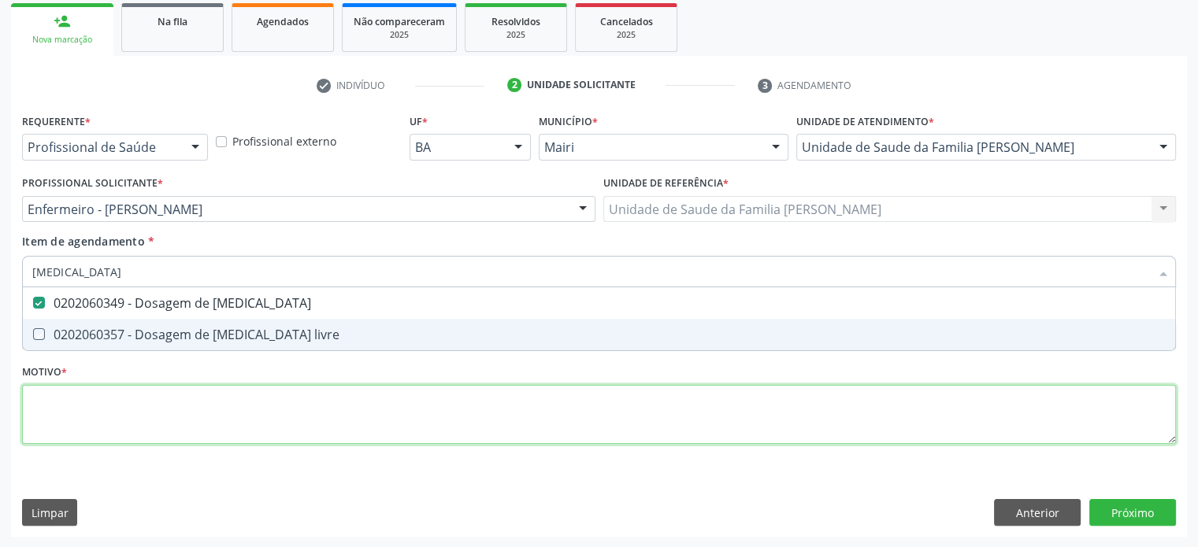
click at [124, 406] on div "Requerente * Profissional de Saúde Profissional de Saúde Paciente Nenhum result…" at bounding box center [599, 287] width 1154 height 357
checkbox livre "true"
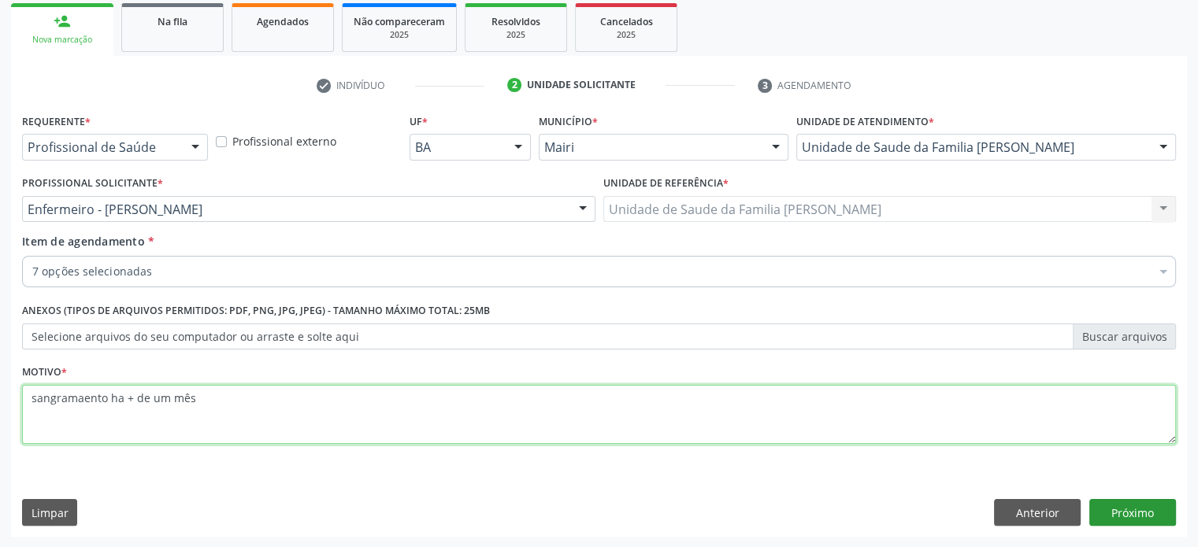
type textarea "sangramaento ha + de um mês"
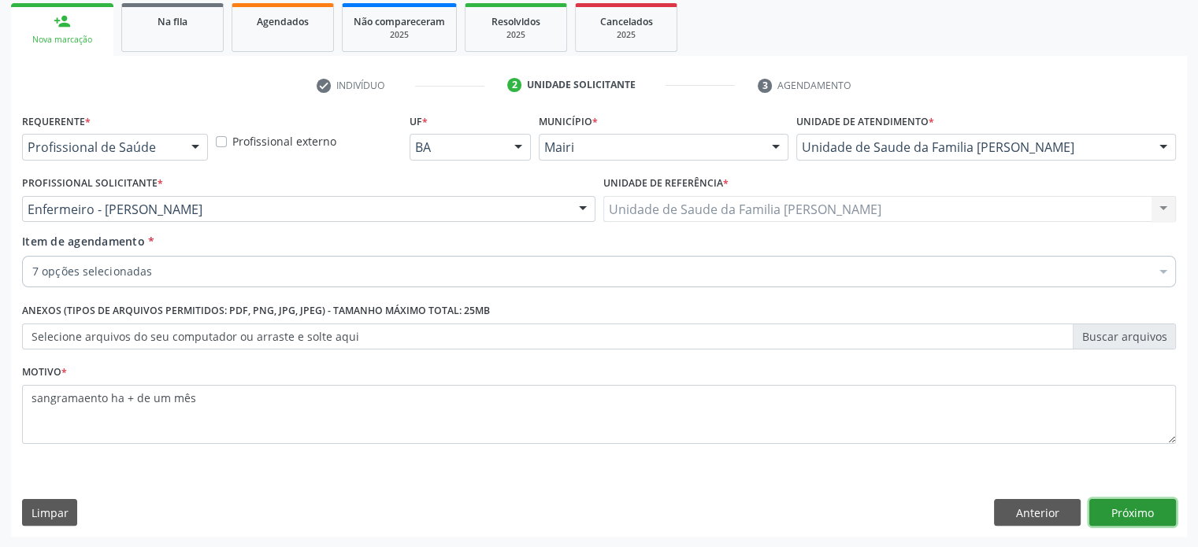
click at [1121, 517] on button "Próximo" at bounding box center [1132, 512] width 87 height 27
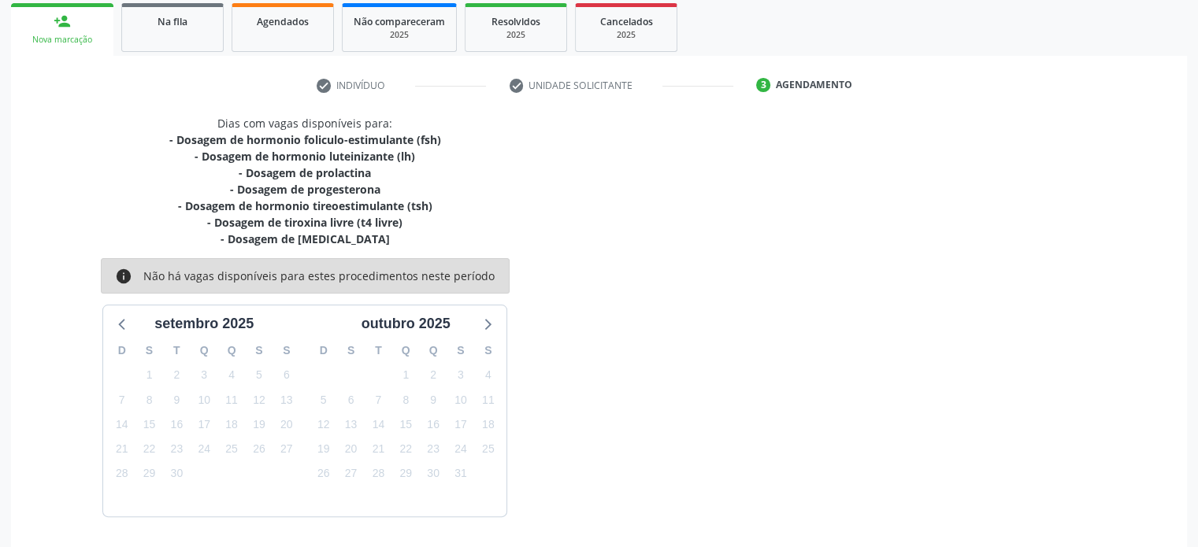
scroll to position [282, 0]
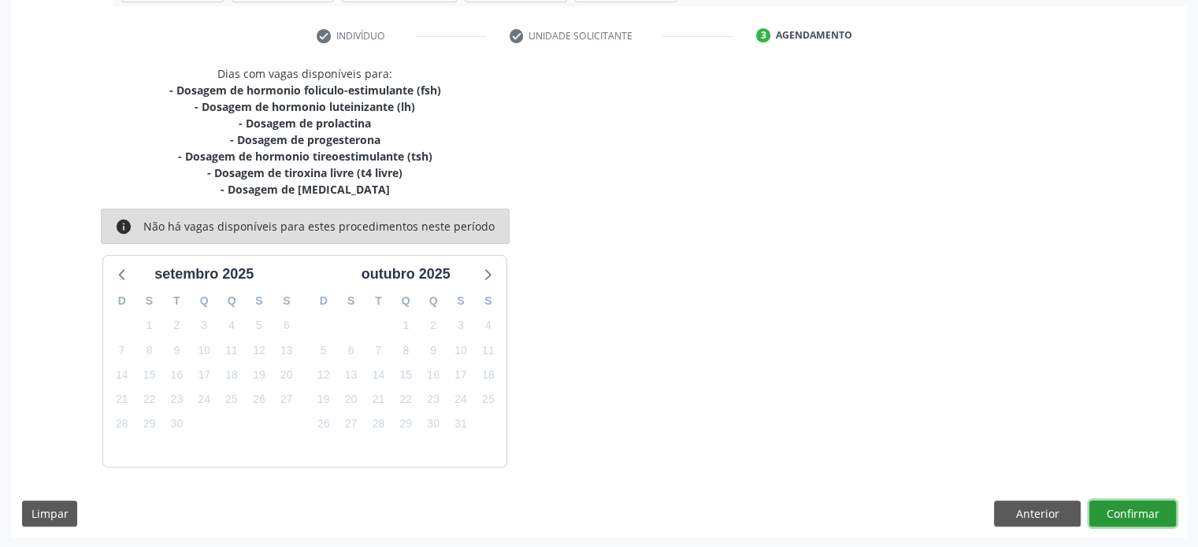
click at [1126, 508] on button "Confirmar" at bounding box center [1132, 514] width 87 height 27
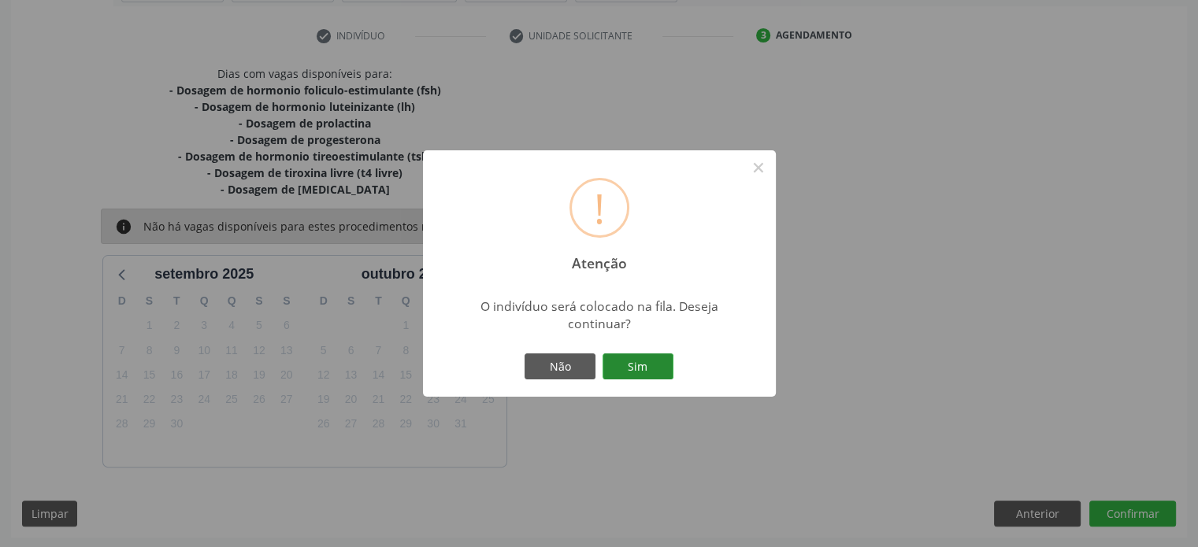
click at [640, 367] on button "Sim" at bounding box center [637, 367] width 71 height 27
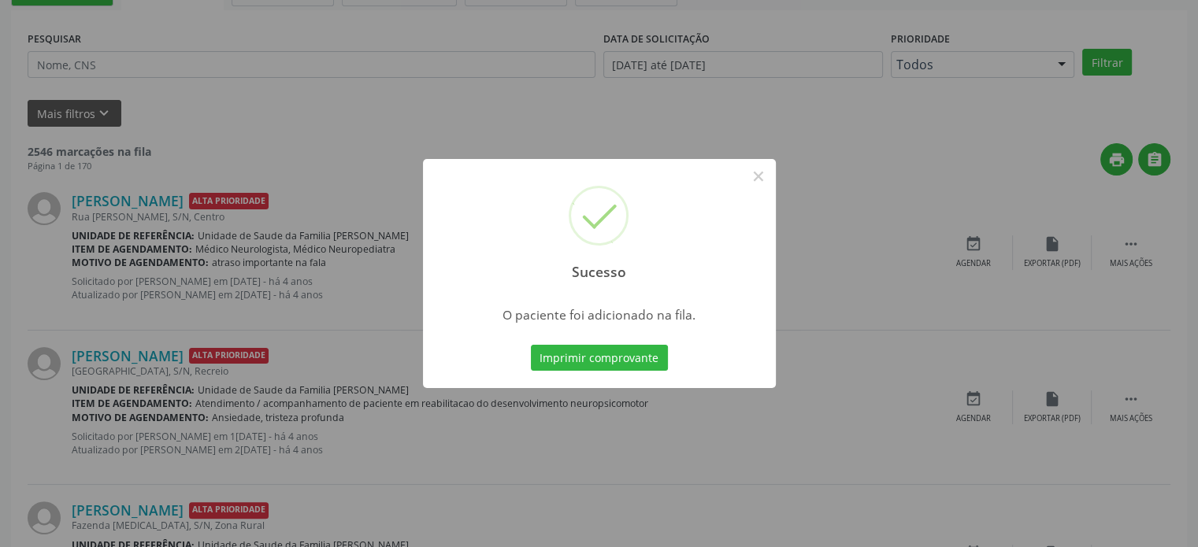
scroll to position [0, 0]
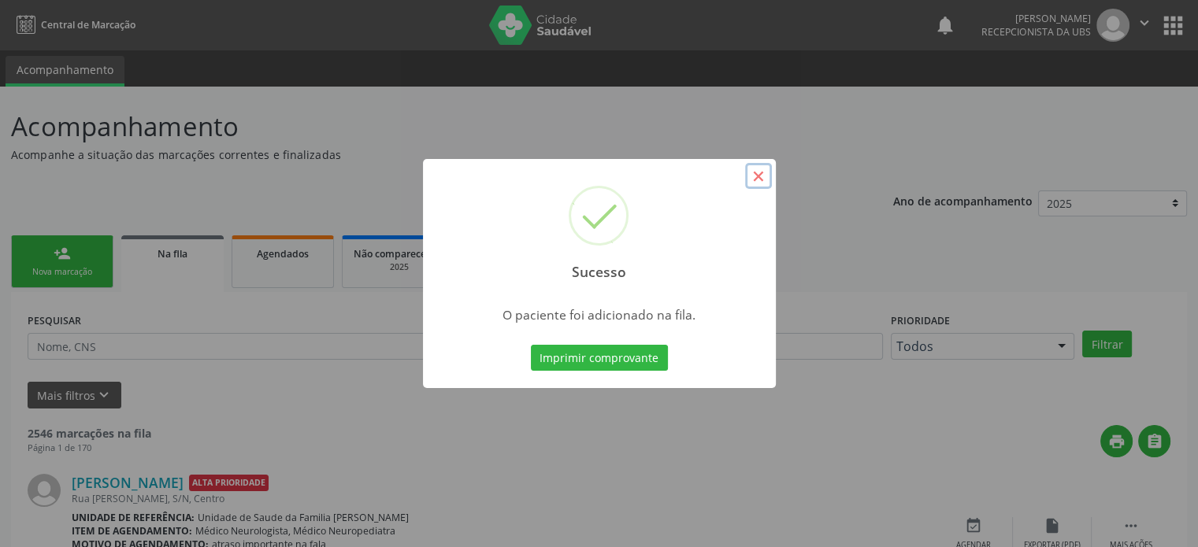
click at [759, 176] on button "×" at bounding box center [758, 176] width 27 height 27
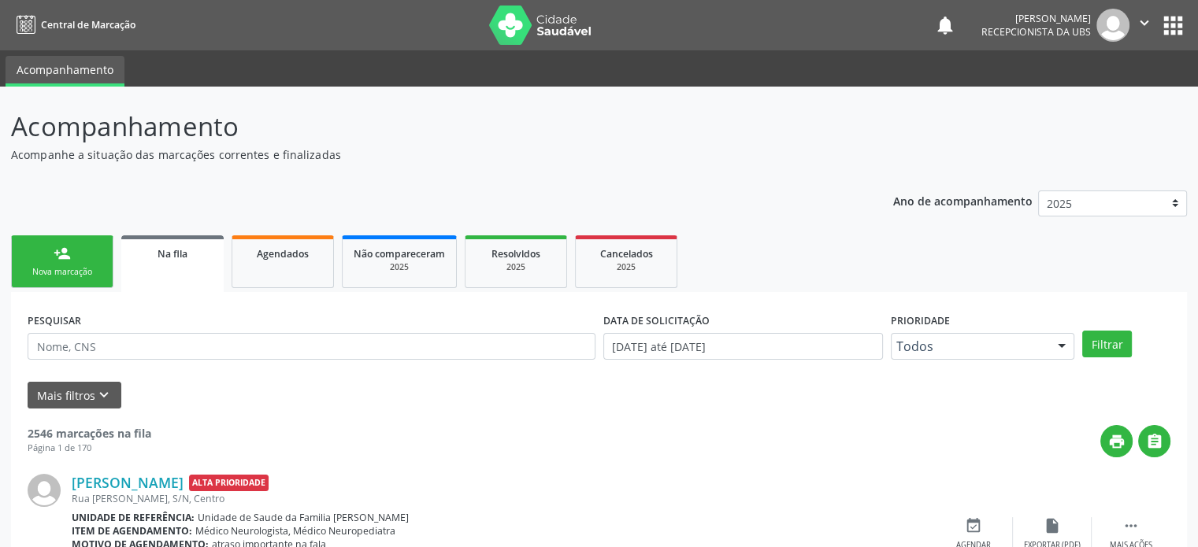
click at [1144, 23] on icon "" at bounding box center [1144, 22] width 17 height 17
click at [1087, 95] on link "Sair" at bounding box center [1104, 96] width 109 height 22
